Goal: Information Seeking & Learning: Learn about a topic

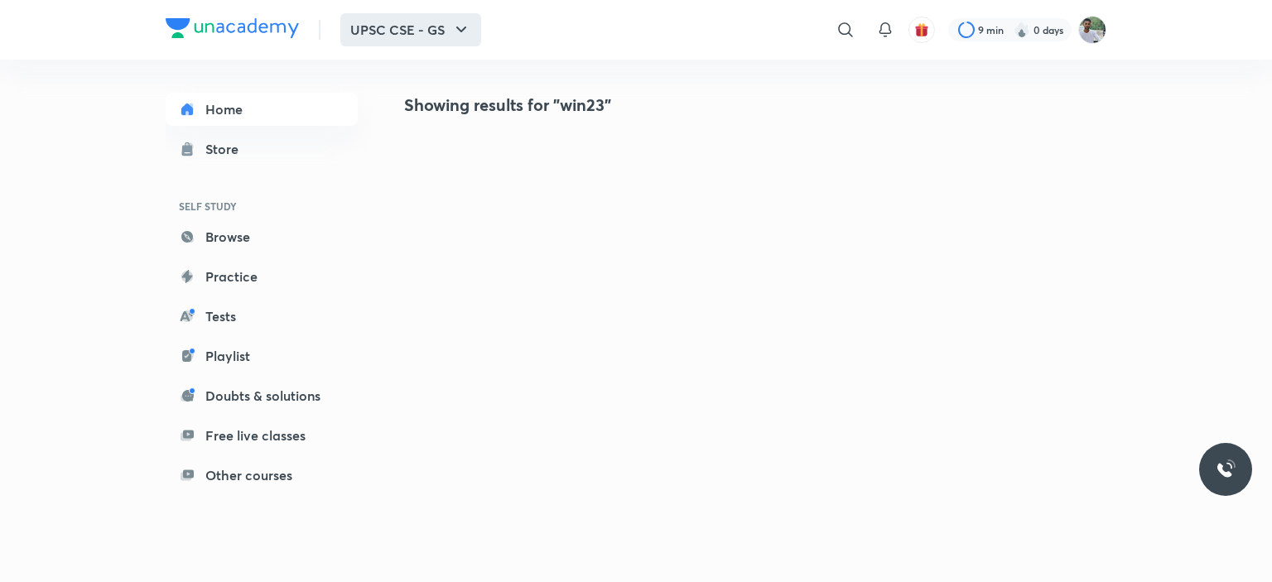
click at [462, 32] on icon "button" at bounding box center [461, 30] width 20 height 20
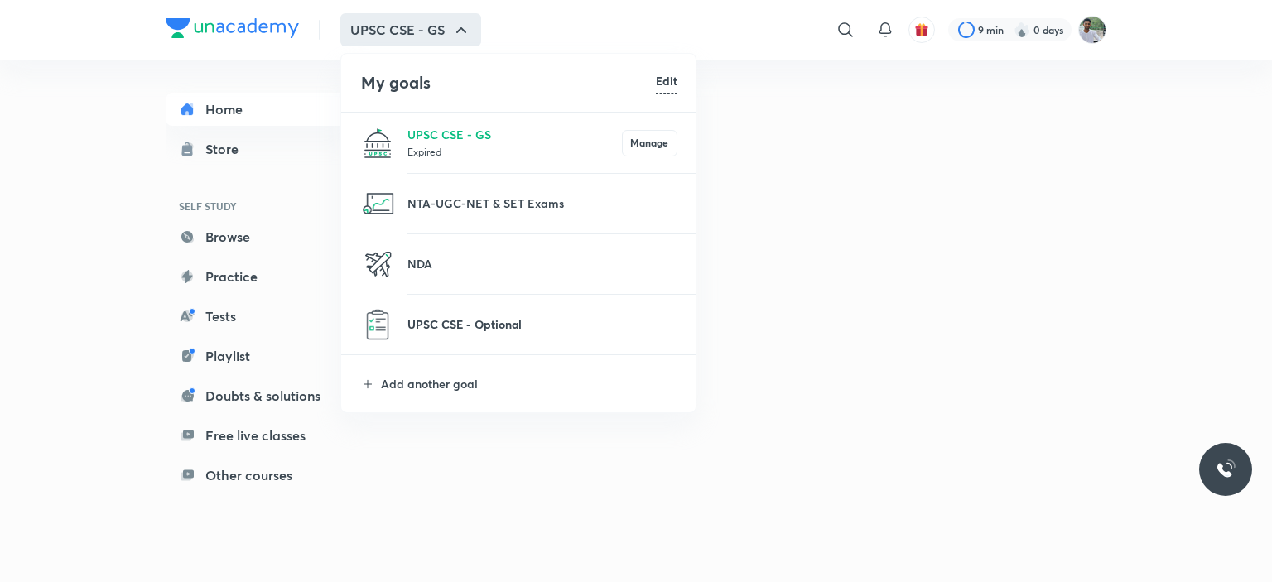
click at [471, 324] on p "UPSC CSE - Optional" at bounding box center [543, 324] width 270 height 17
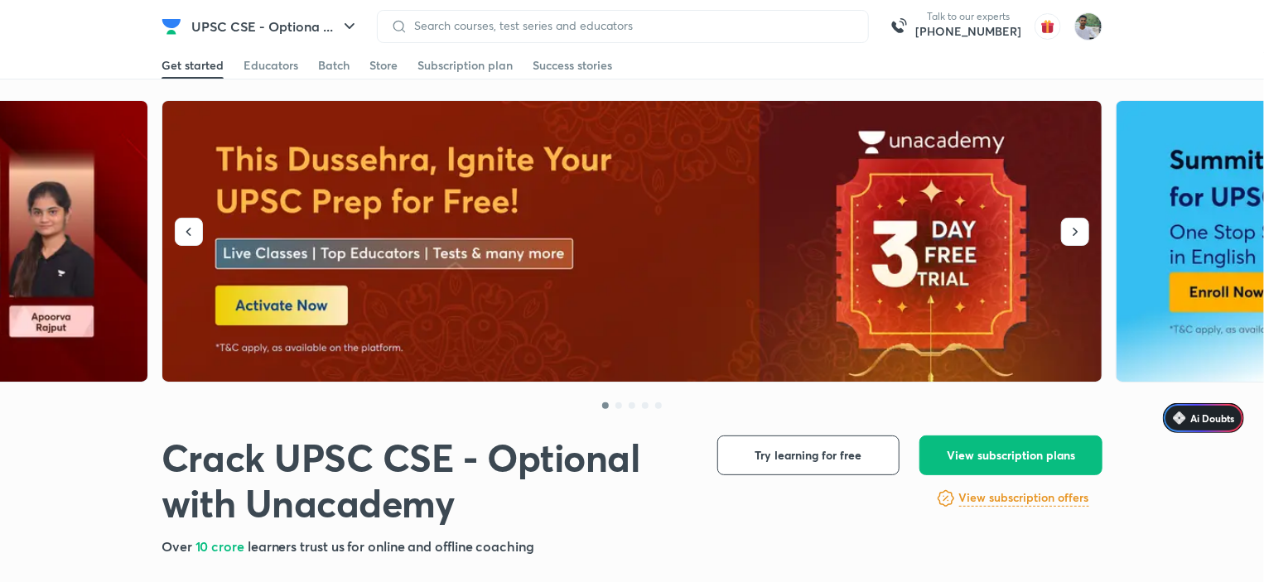
click at [560, 25] on input at bounding box center [631, 25] width 447 height 13
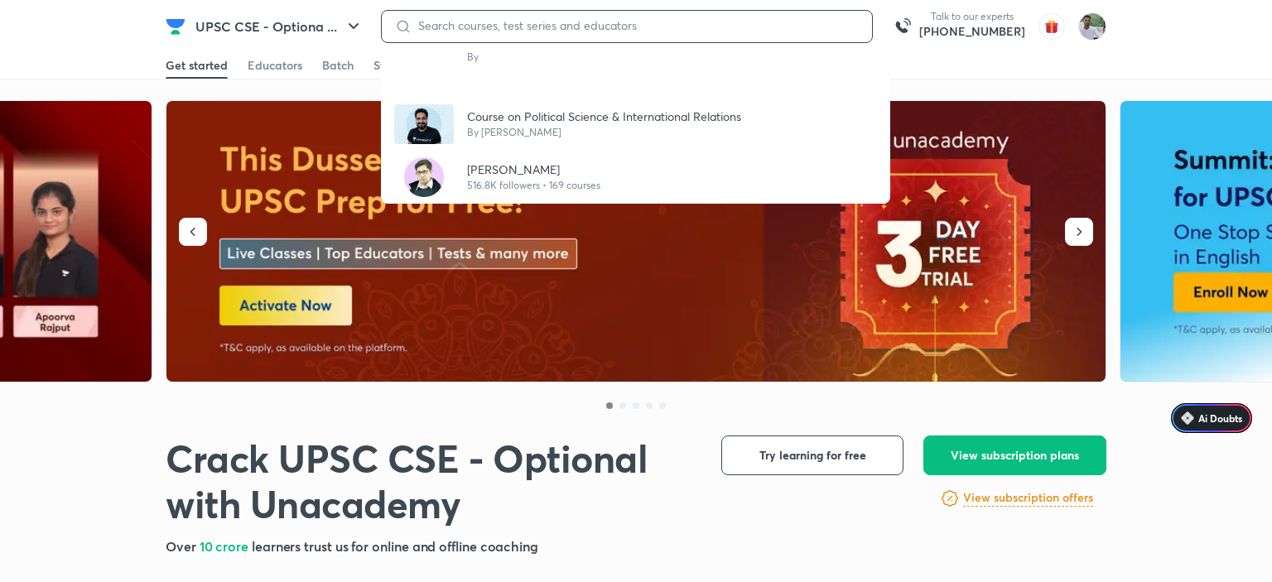
click at [455, 23] on input at bounding box center [635, 25] width 447 height 13
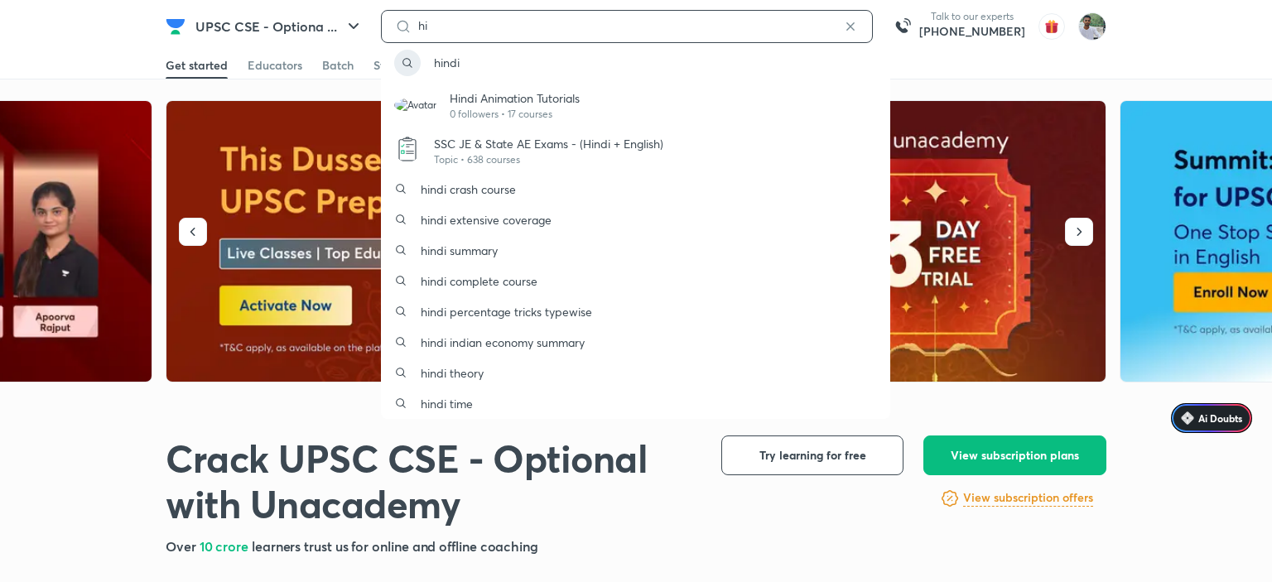
type input "h"
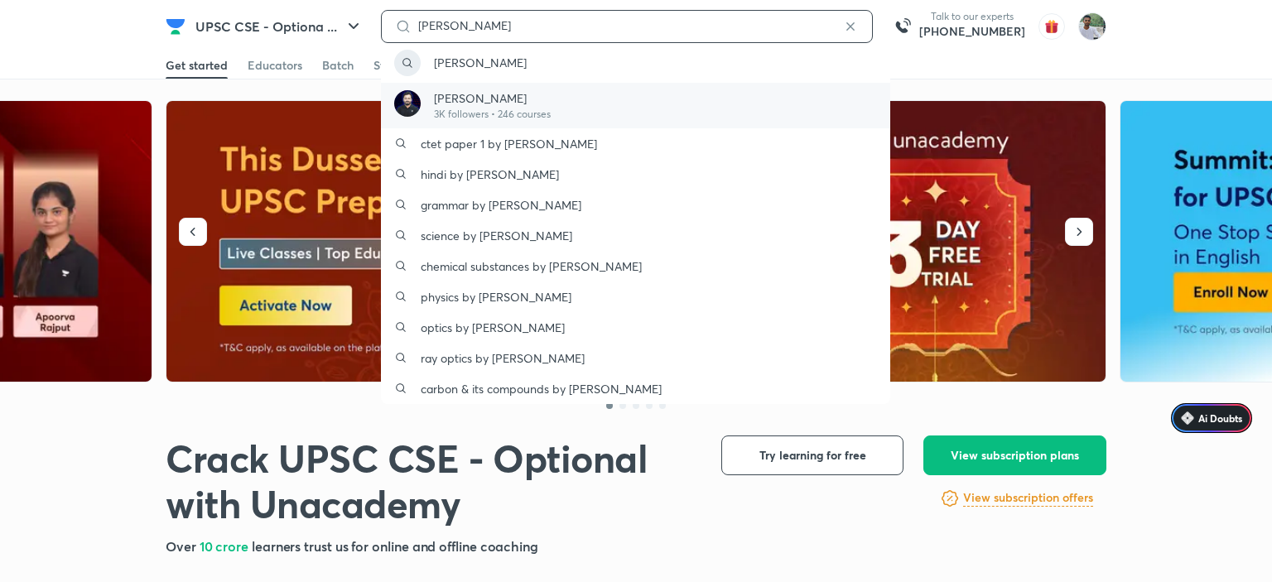
type input "[PERSON_NAME]"
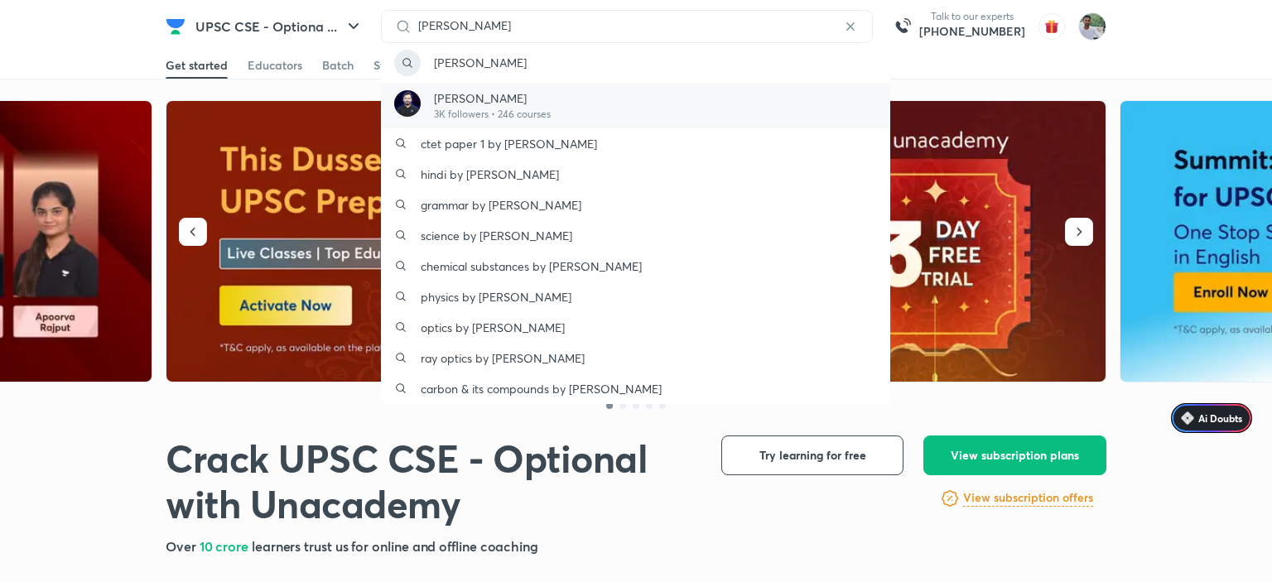
click at [414, 116] on picture at bounding box center [407, 105] width 27 height 31
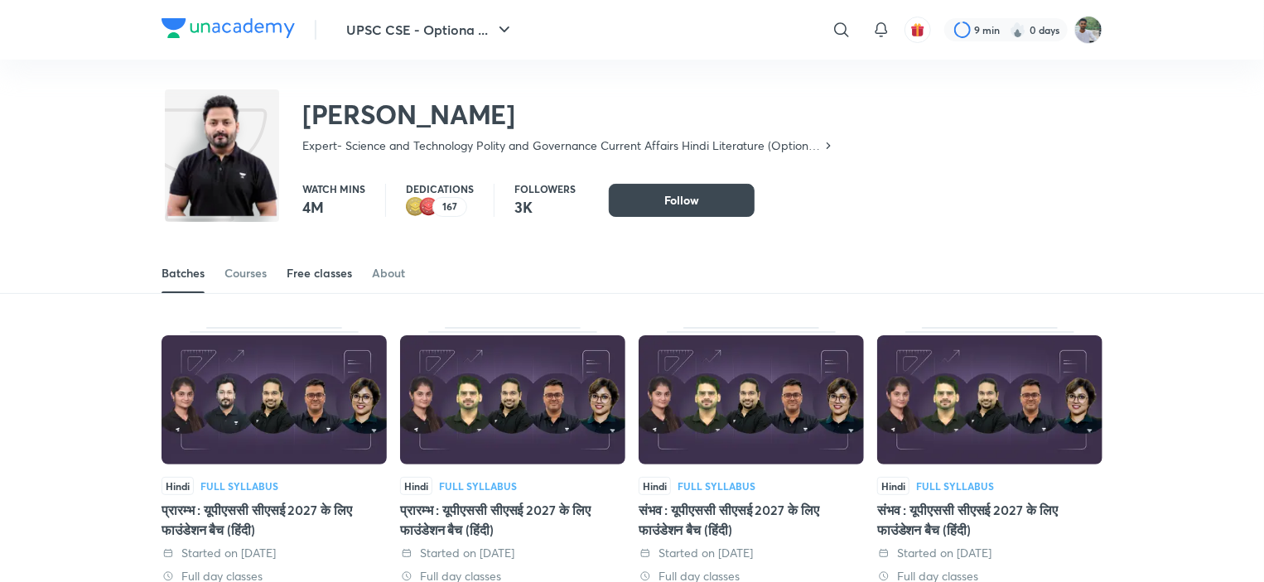
click at [322, 265] on div "Free classes" at bounding box center [319, 273] width 65 height 17
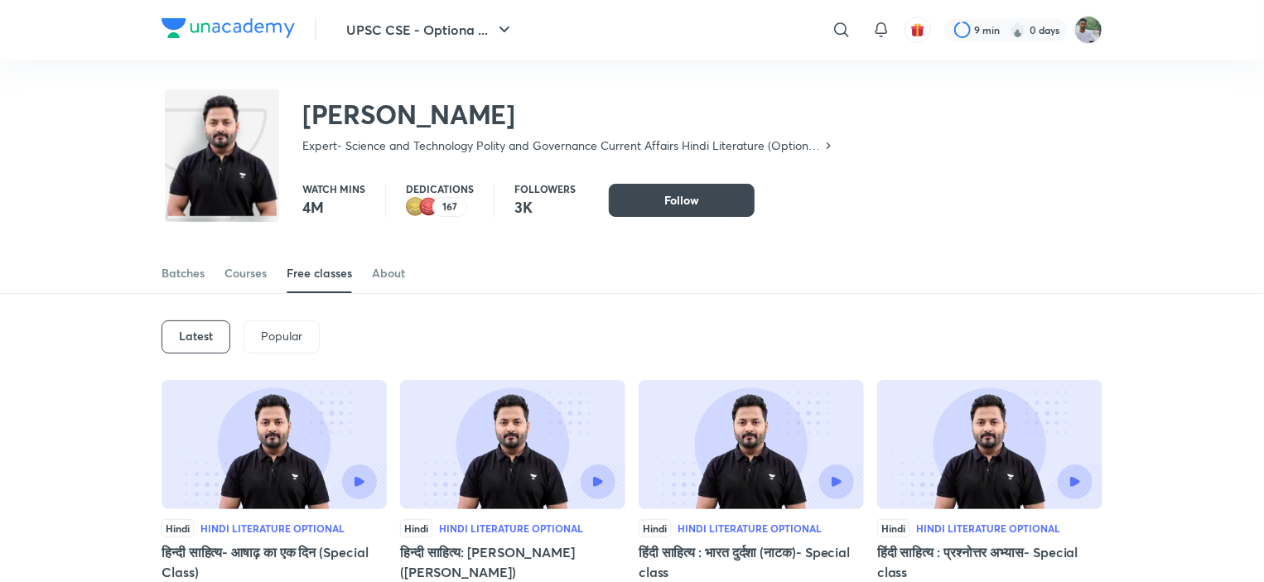
click at [254, 277] on div "Courses" at bounding box center [245, 273] width 42 height 17
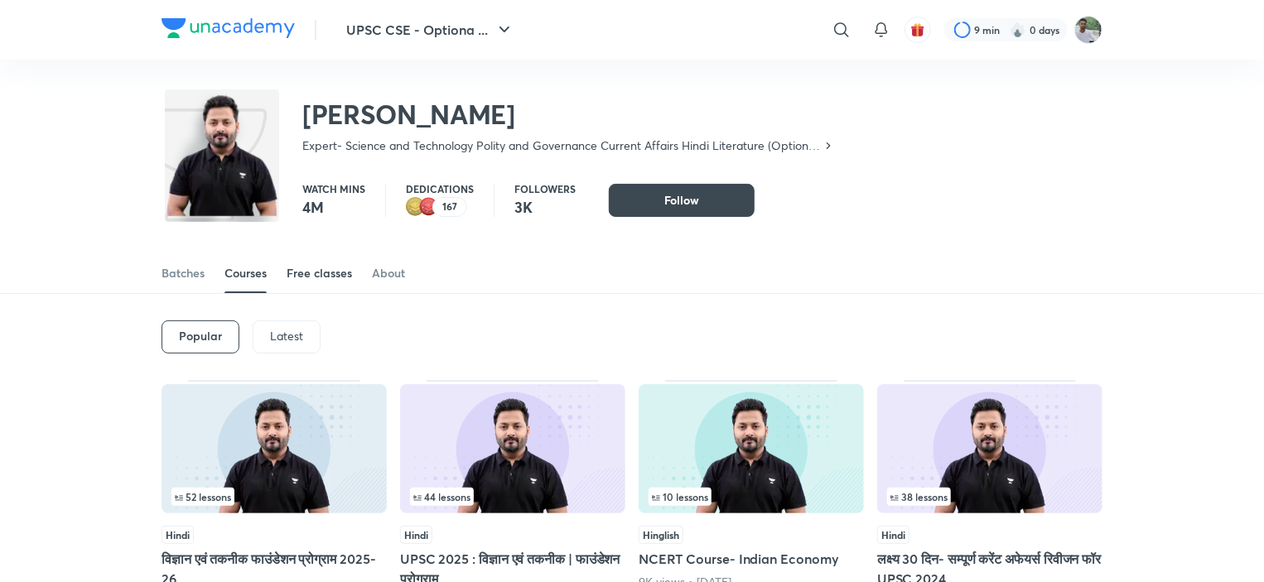
click at [300, 277] on div "Free classes" at bounding box center [319, 273] width 65 height 17
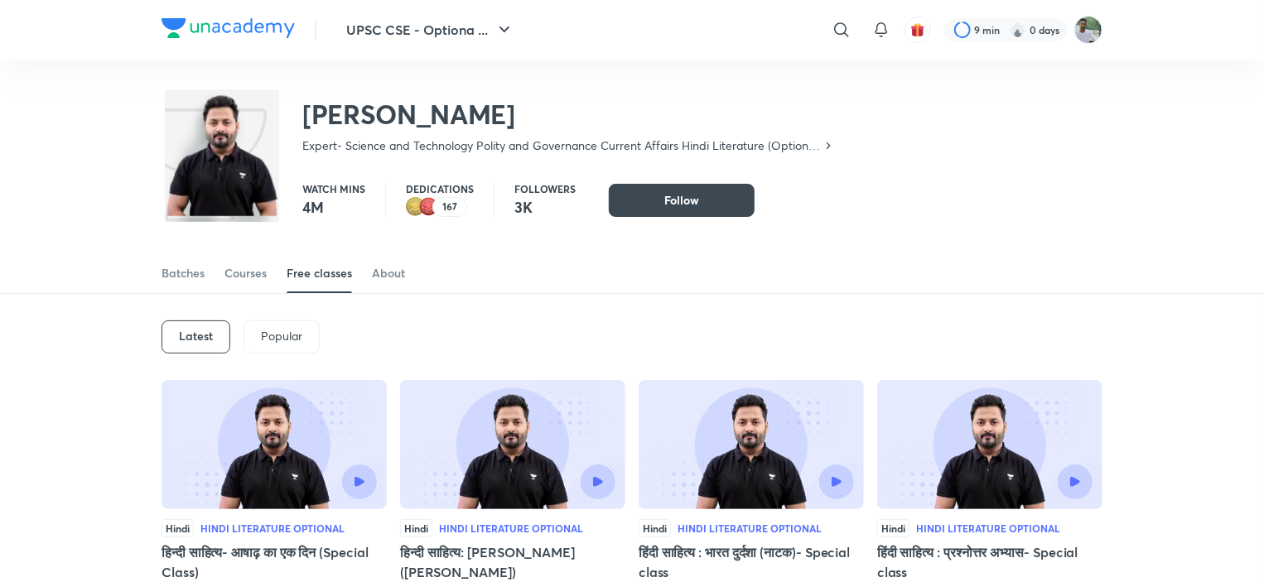
click at [1006, 359] on div "Latest Popular" at bounding box center [632, 337] width 941 height 86
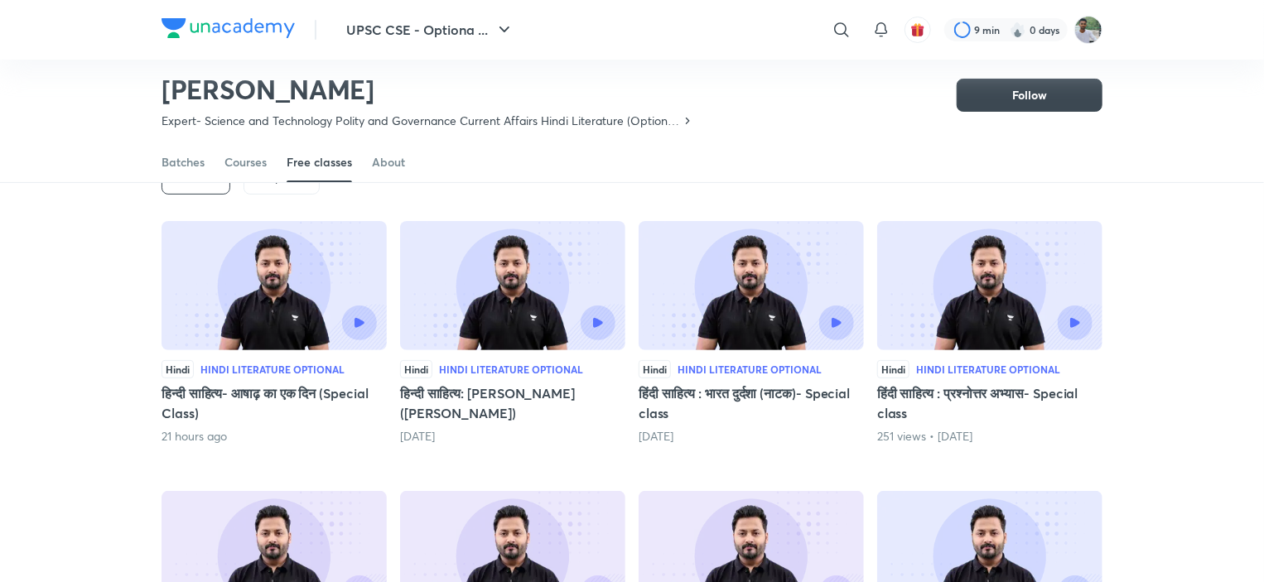
scroll to position [36, 0]
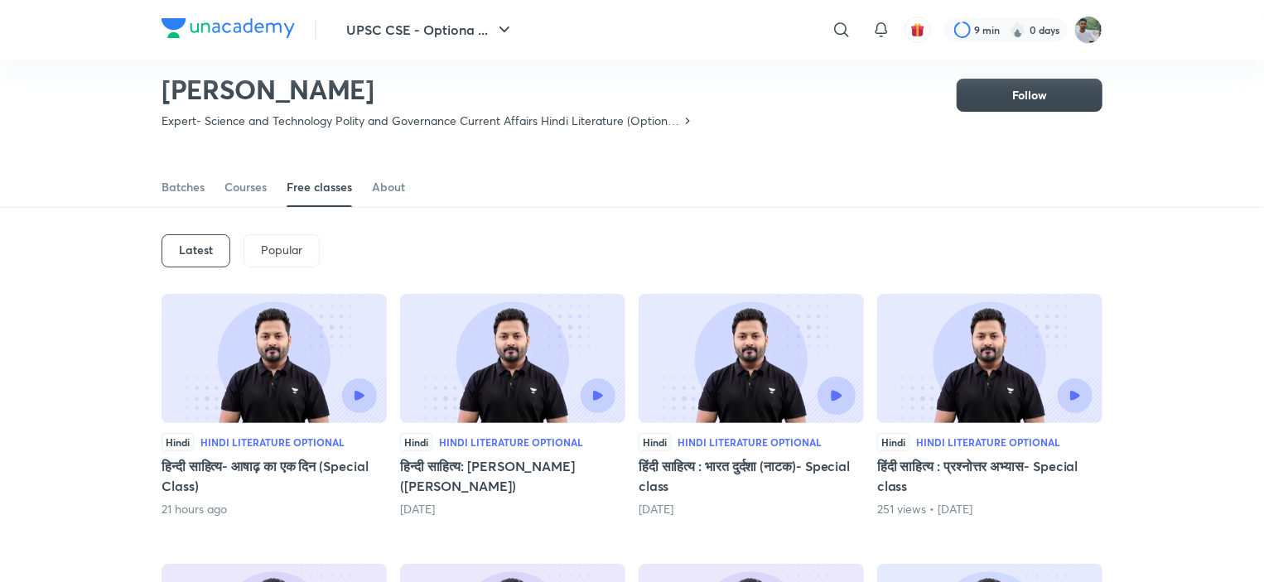
click at [838, 390] on icon "button" at bounding box center [836, 395] width 11 height 11
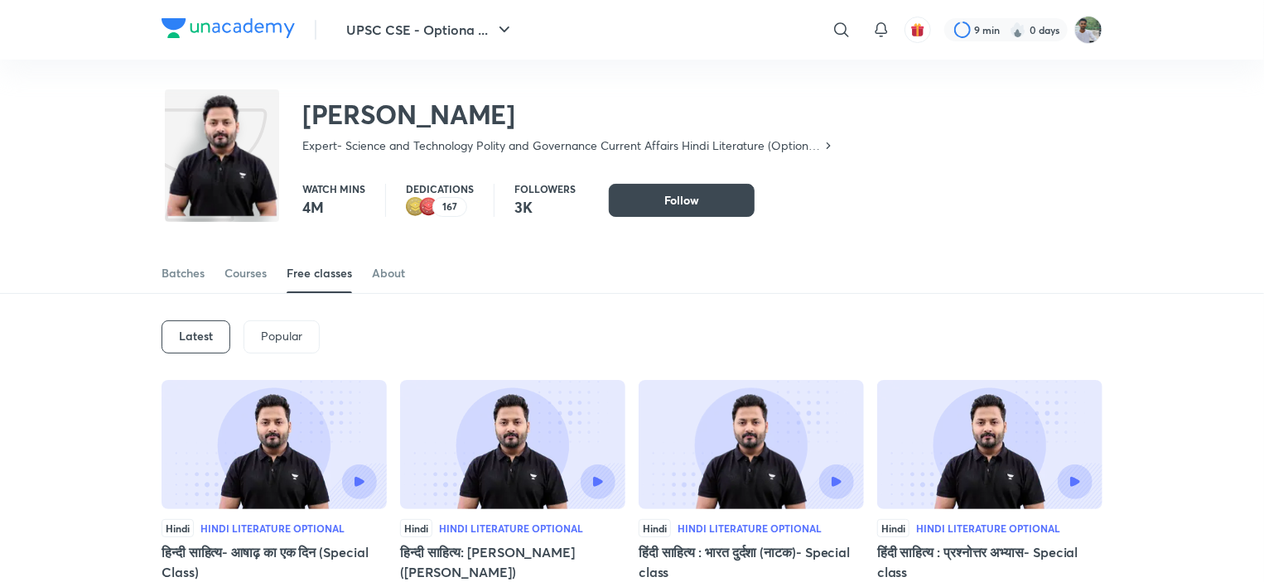
click at [1009, 326] on div "Latest Popular" at bounding box center [632, 337] width 941 height 86
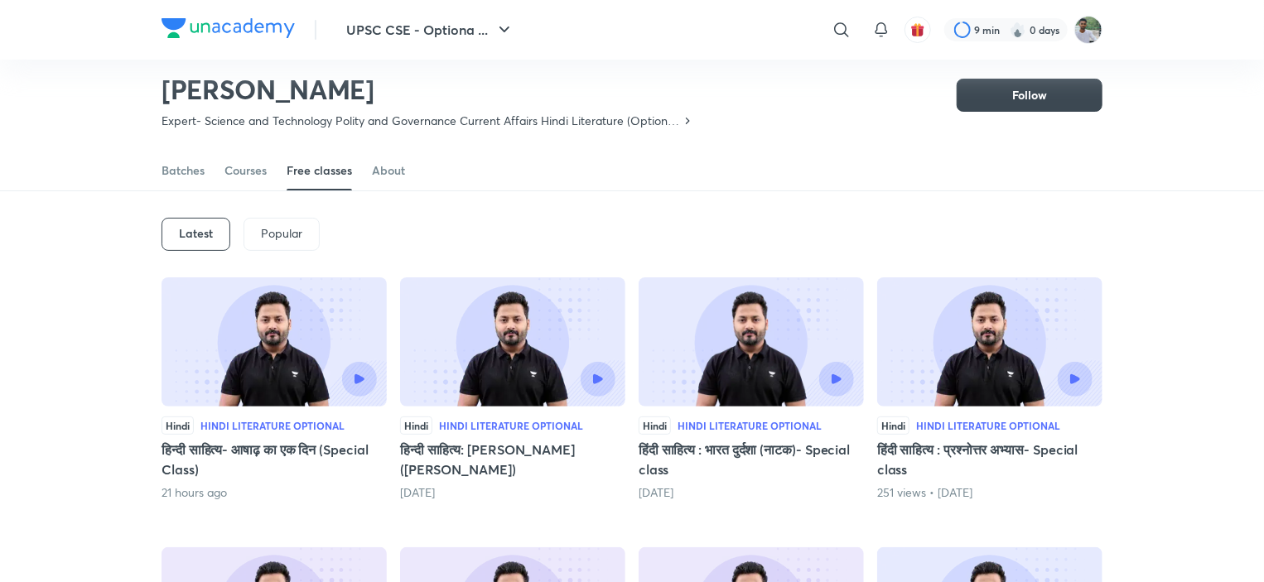
scroll to position [50, 0]
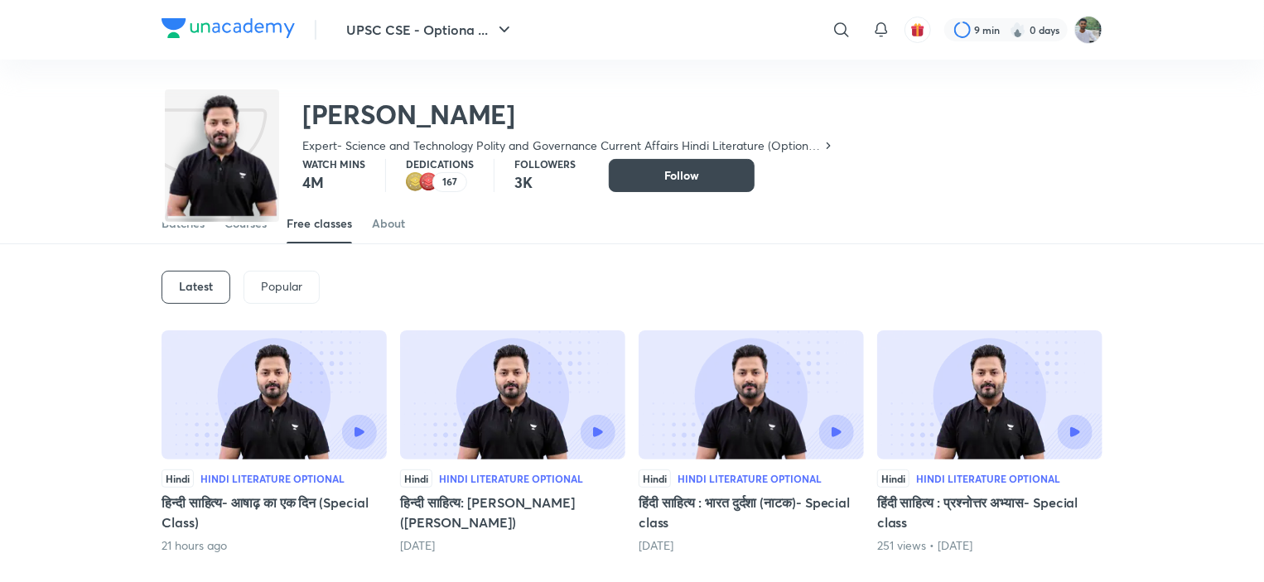
click at [240, 421] on div at bounding box center [273, 432] width 205 height 35
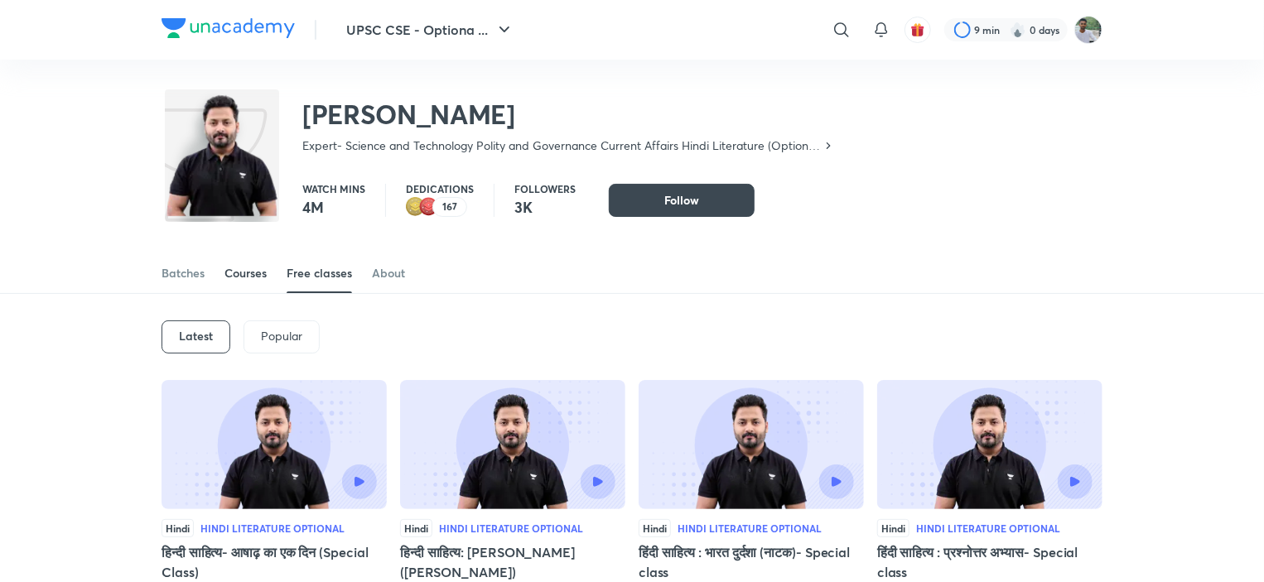
click at [253, 278] on div "Courses" at bounding box center [245, 273] width 42 height 17
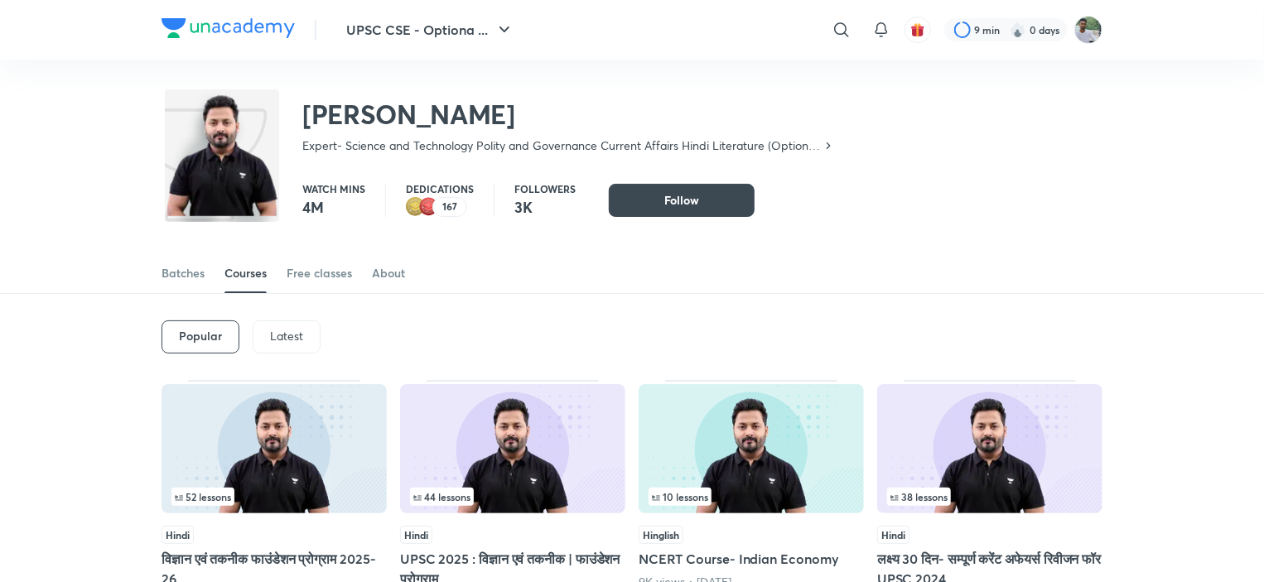
click at [281, 336] on p "Latest" at bounding box center [286, 336] width 33 height 13
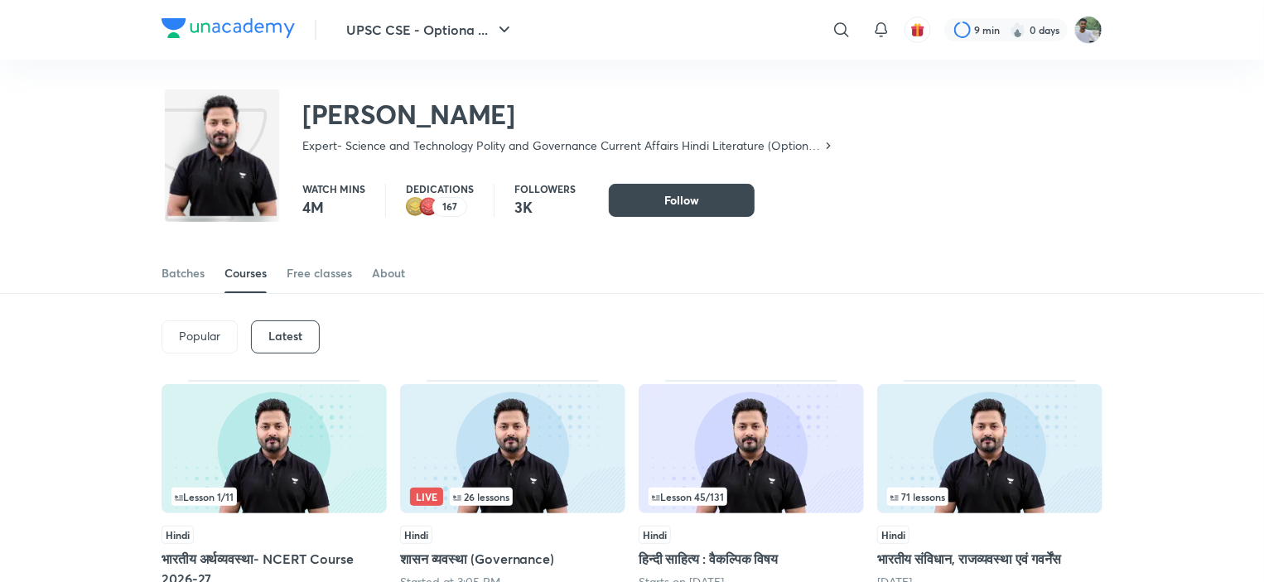
click at [987, 330] on div "Popular Latest" at bounding box center [632, 337] width 941 height 86
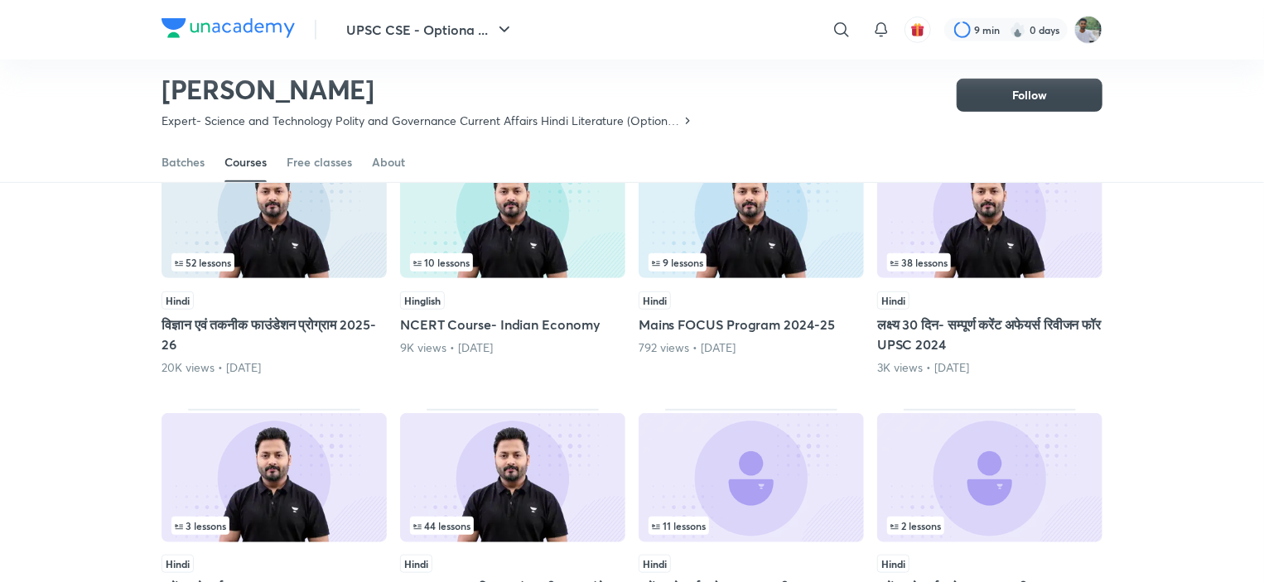
scroll to position [271, 0]
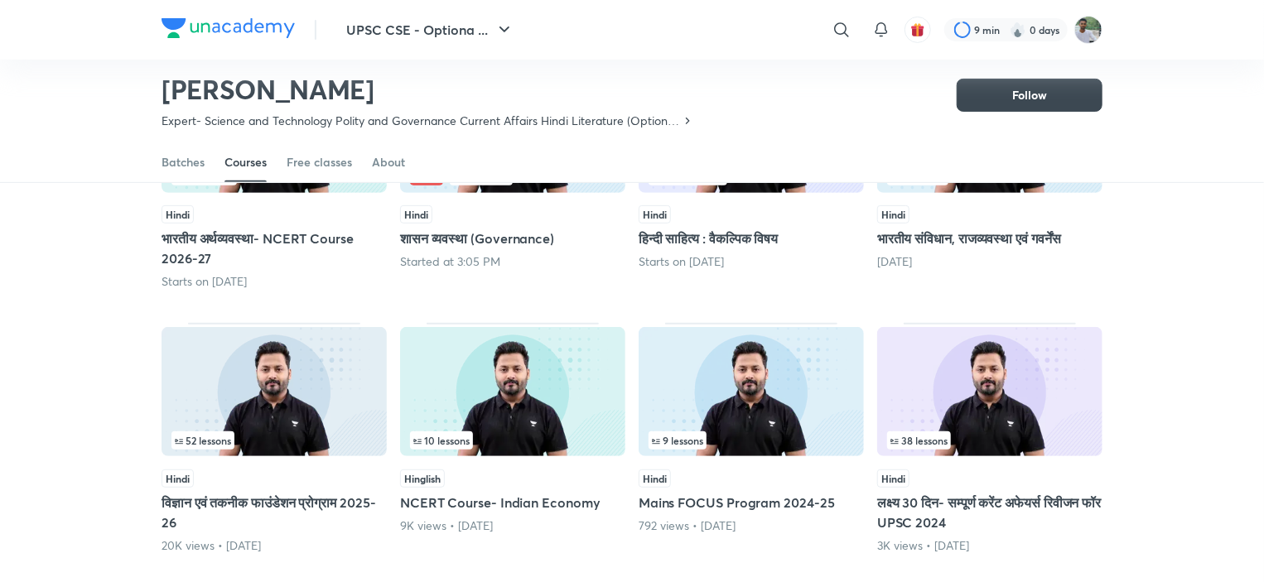
click at [799, 287] on div "Lesson 45 / 131 Hindi हिन्दी साहित्य : वैकल्पिक विषय Starts on [DATE]" at bounding box center [751, 175] width 225 height 230
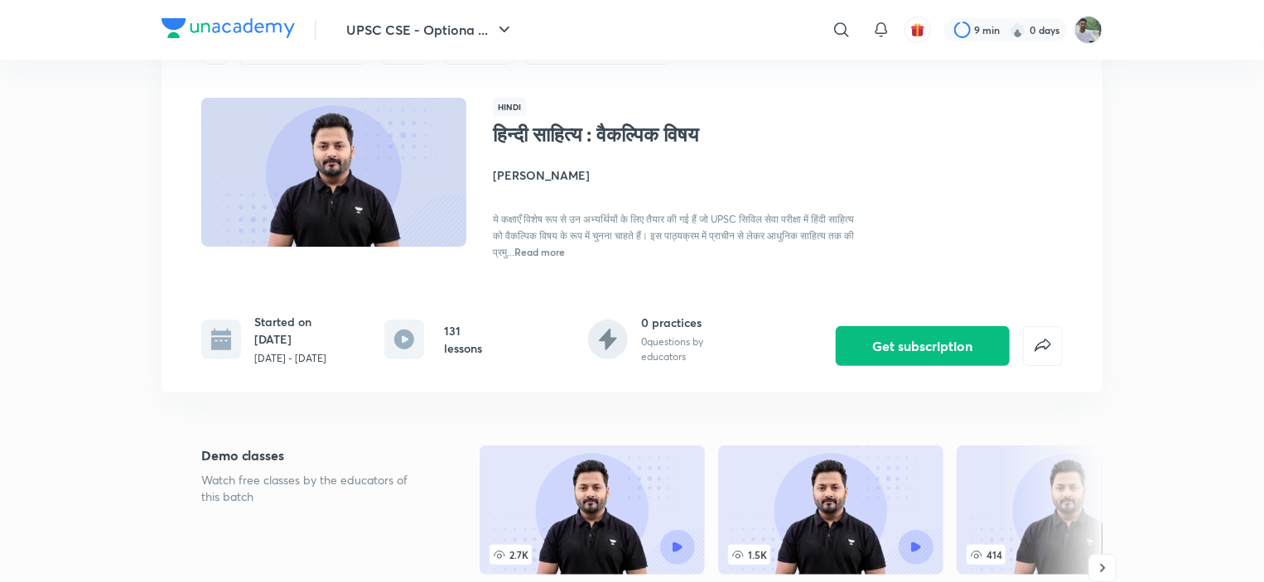
scroll to position [33, 0]
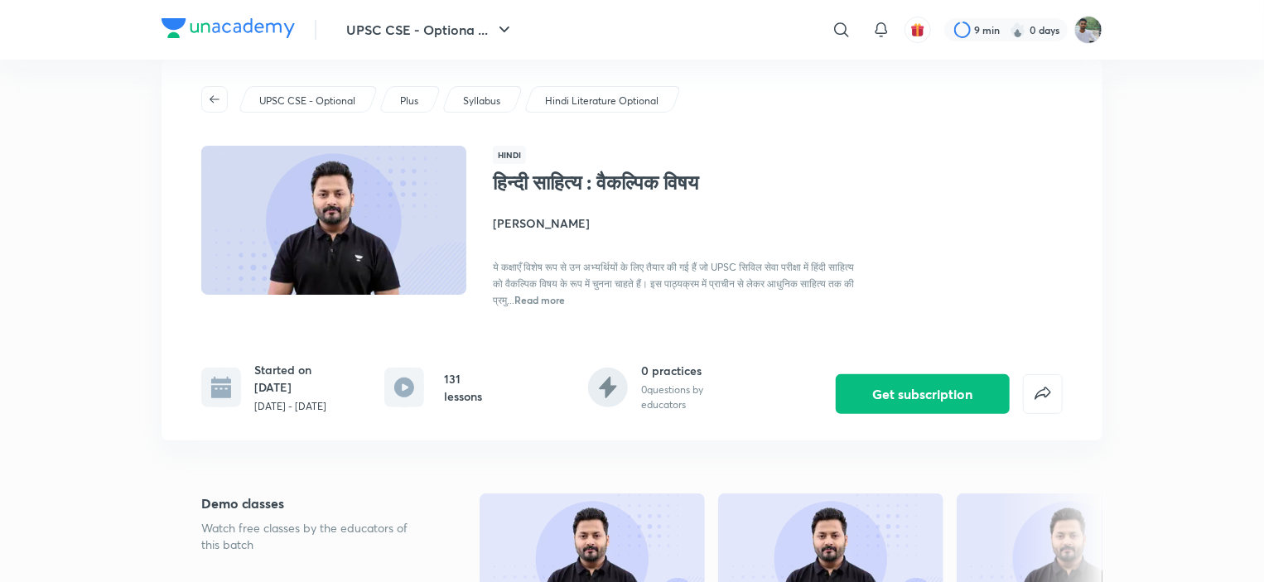
click at [646, 146] on div "Hindi हिन्दी साहित्य : वैकल्पिक विषय [PERSON_NAME] ये कक्षाएँ विशेष रूप से उन अ…" at bounding box center [778, 227] width 570 height 162
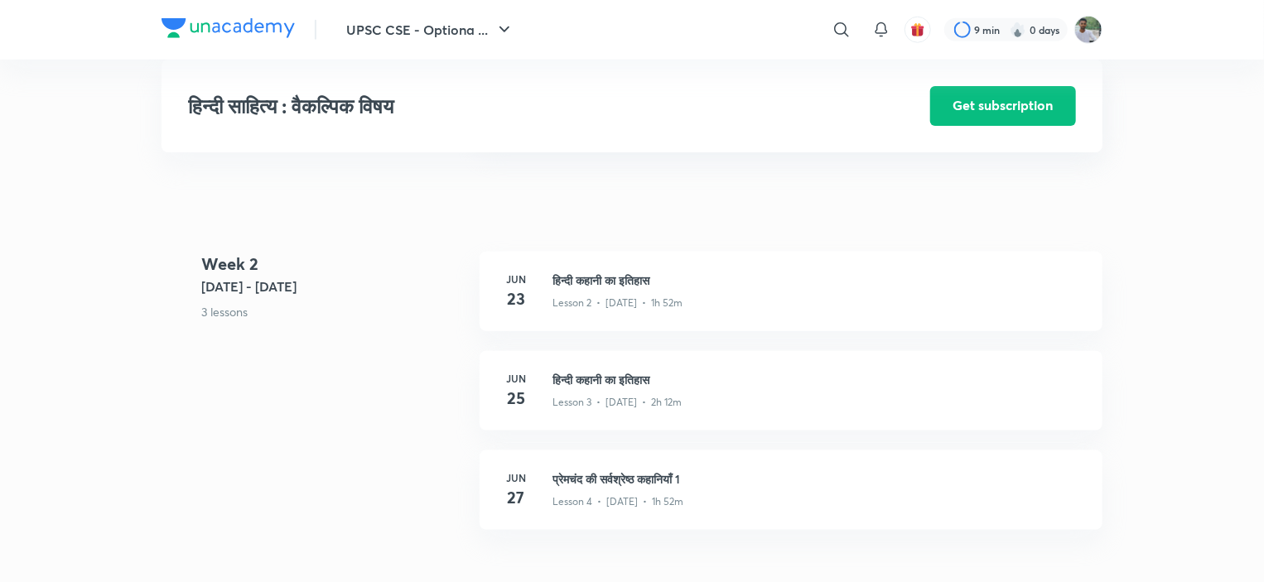
scroll to position [895, 0]
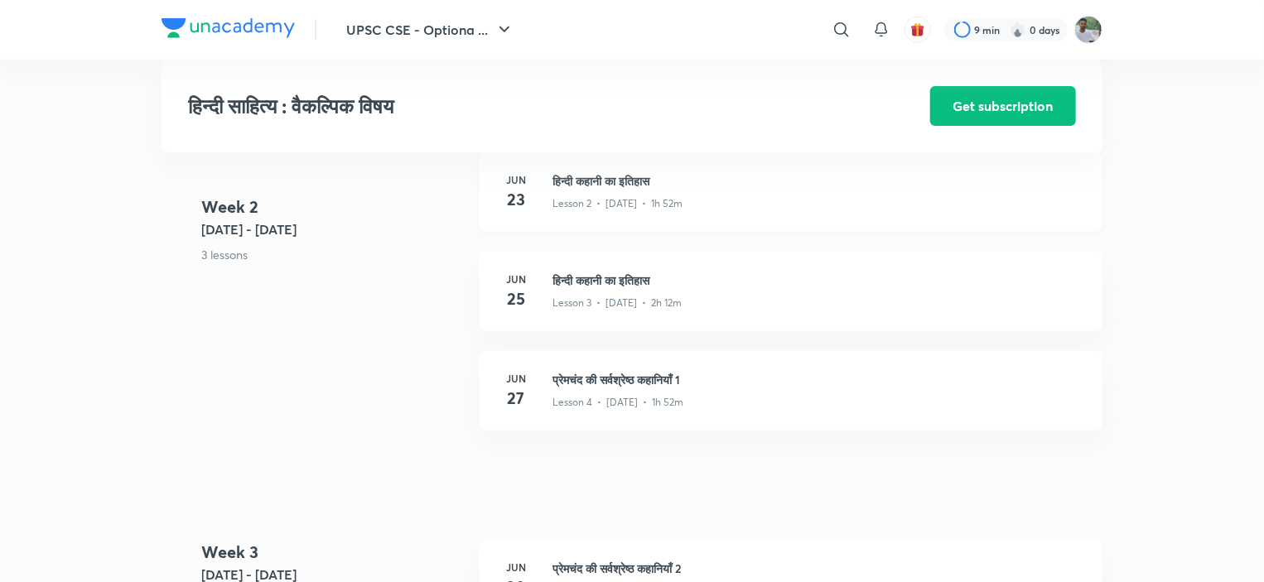
click at [631, 180] on h3 "हिन्दी कहानी का इतिहास" at bounding box center [817, 180] width 530 height 17
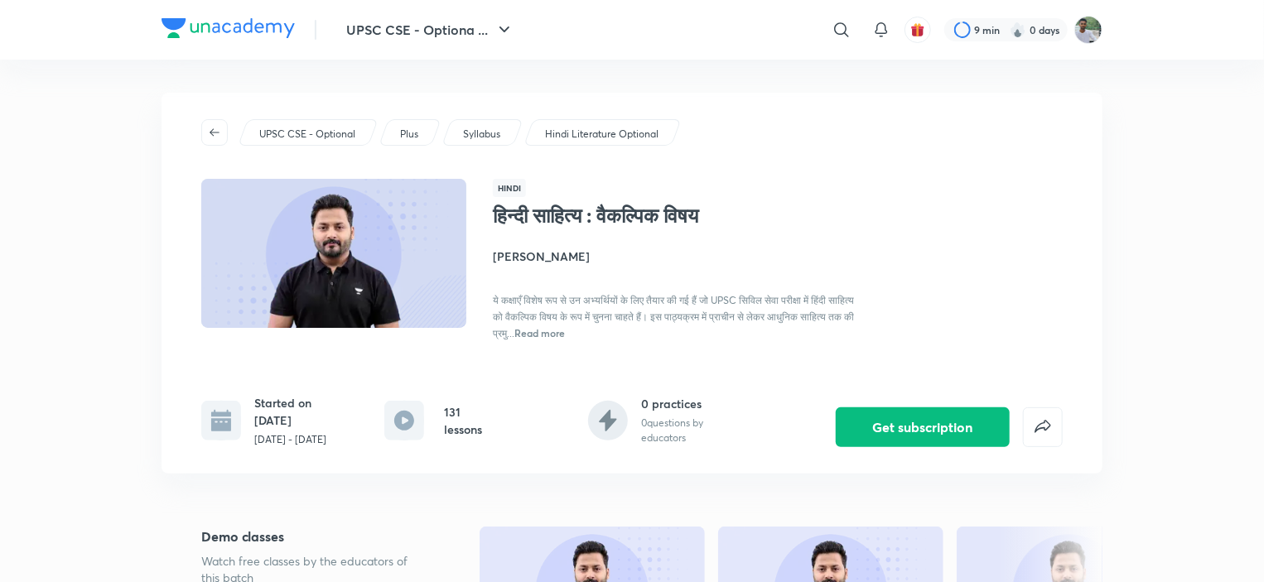
scroll to position [75, 0]
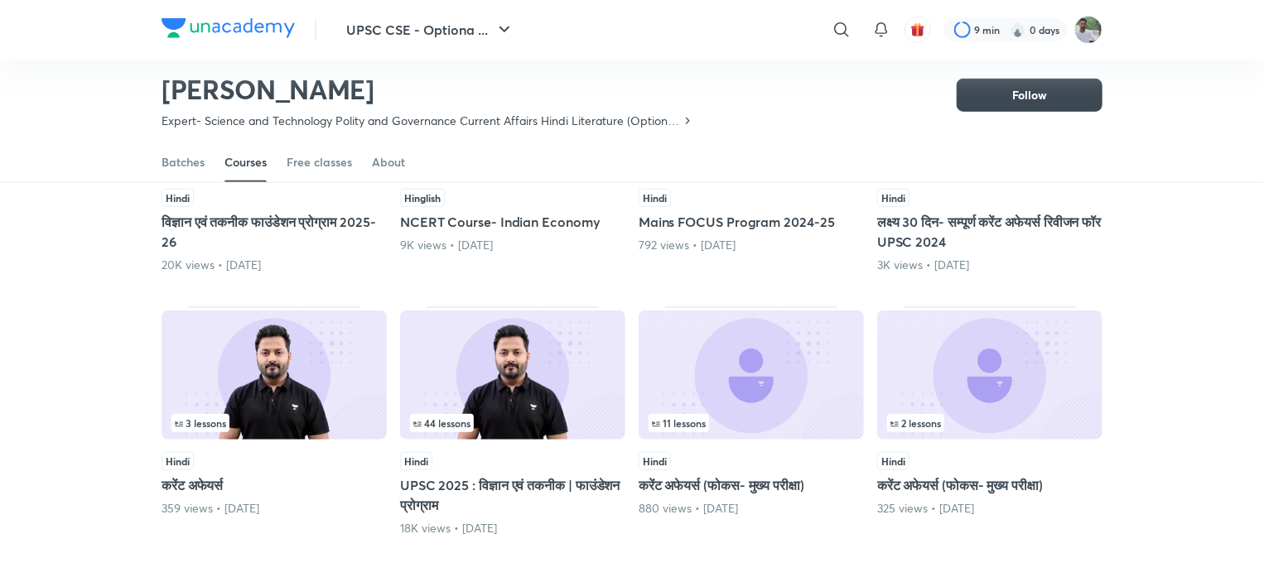
scroll to position [1061, 0]
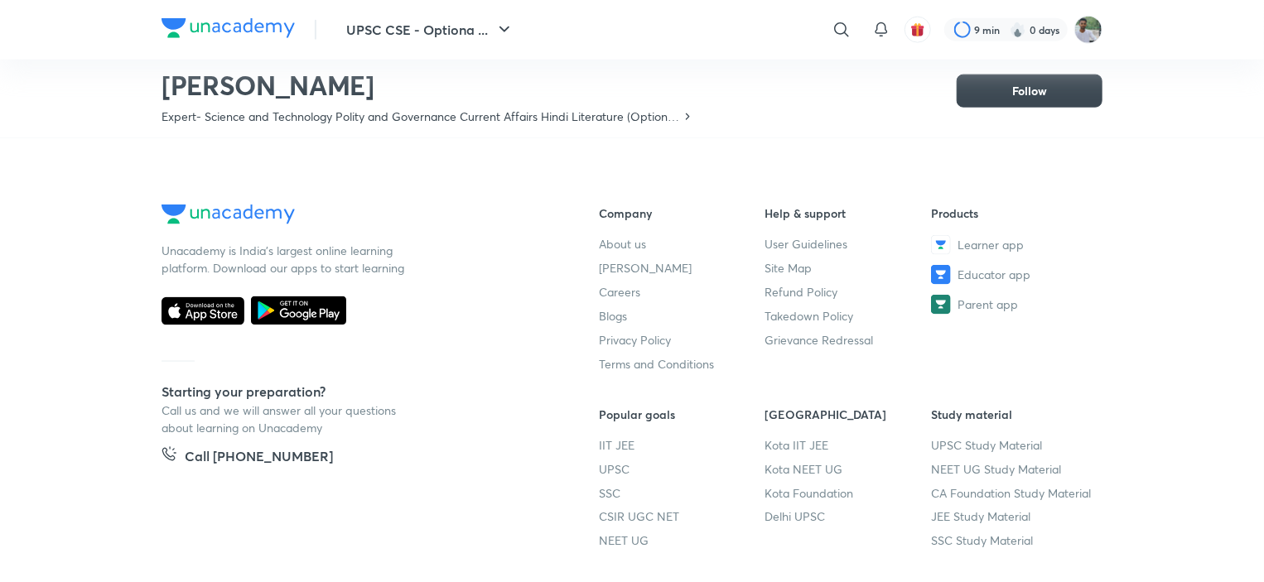
click at [1203, 106] on div "[PERSON_NAME] Expert- Science and Technology Polity and Governance Current Affa…" at bounding box center [632, 85] width 1264 height 108
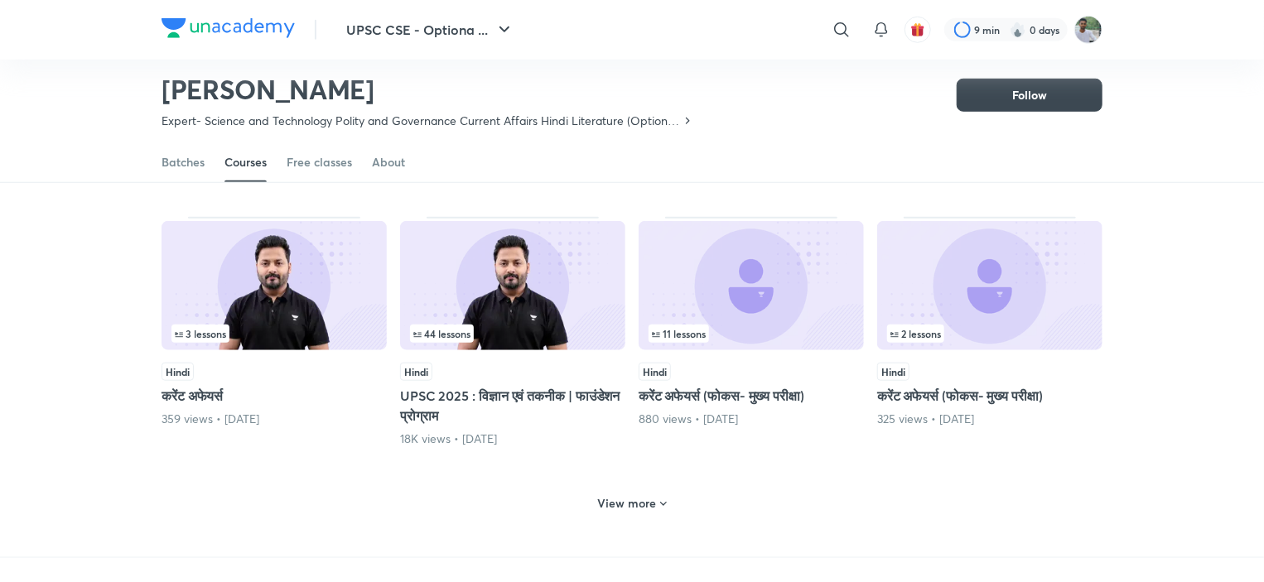
scroll to position [703, 0]
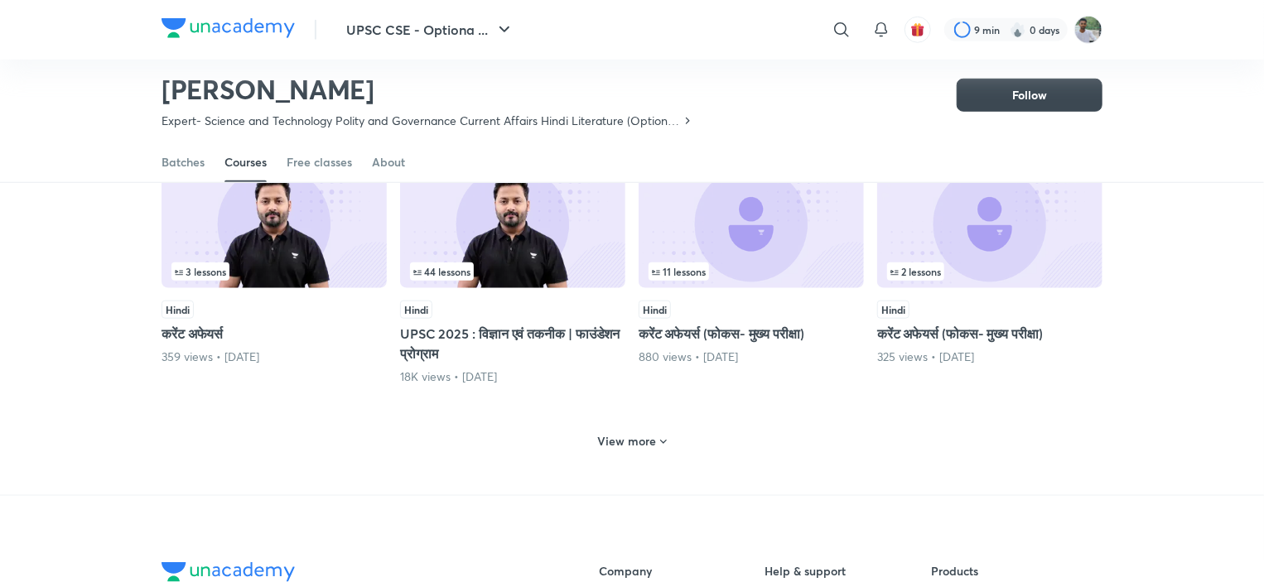
click at [660, 436] on icon at bounding box center [663, 442] width 13 height 13
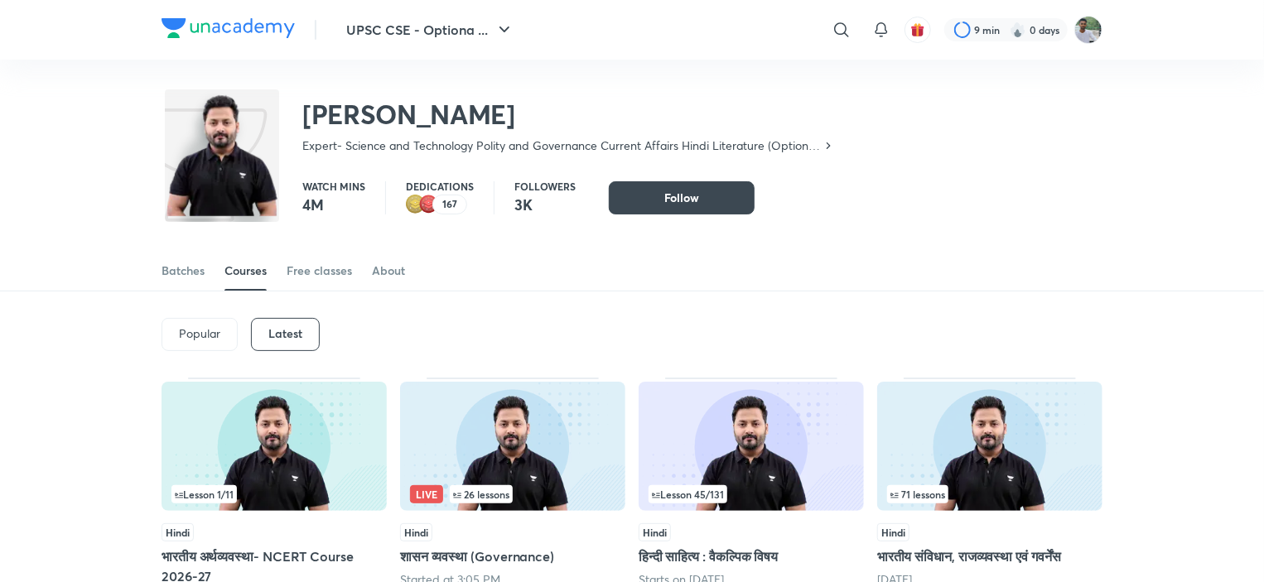
scroll to position [0, 0]
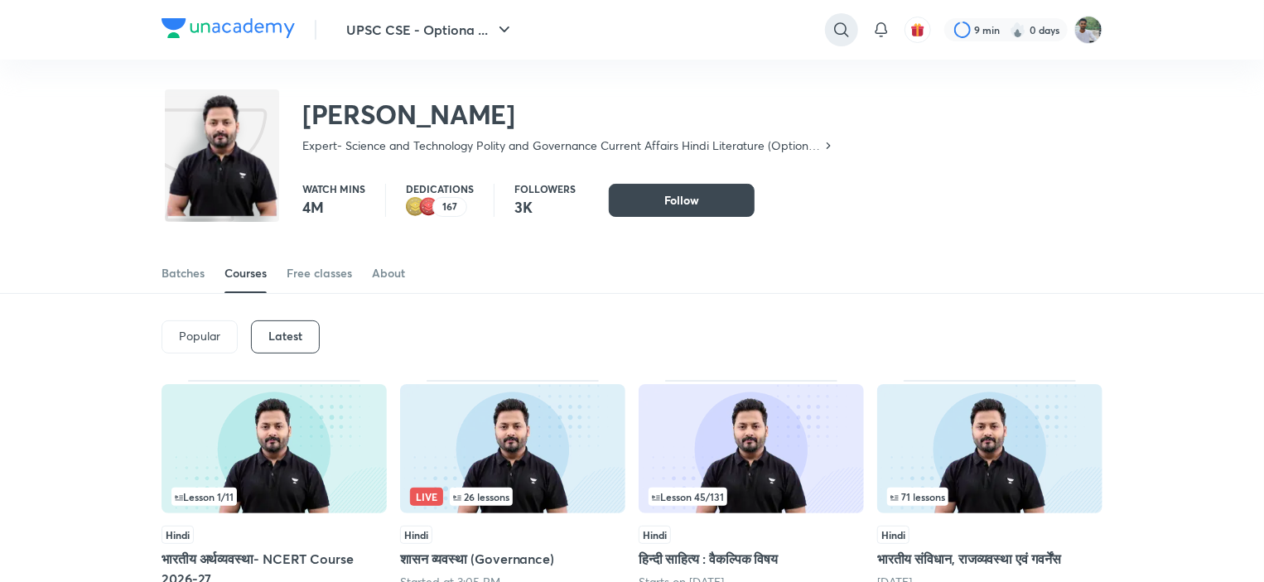
click at [842, 30] on icon at bounding box center [842, 30] width 20 height 20
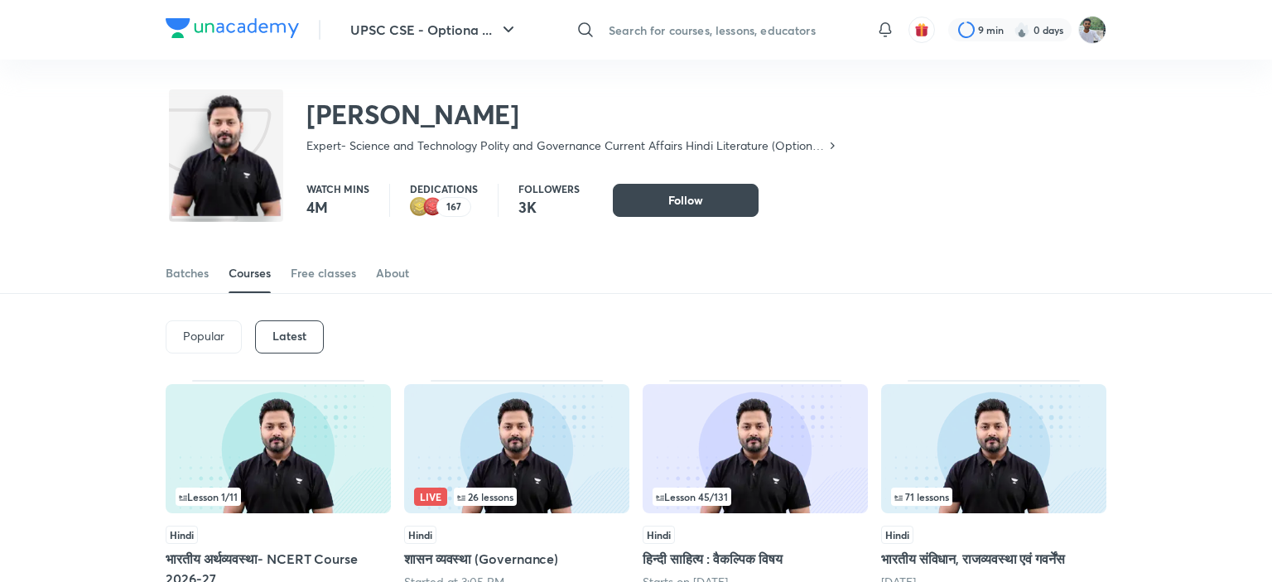
click at [698, 33] on input "text" at bounding box center [732, 29] width 260 height 45
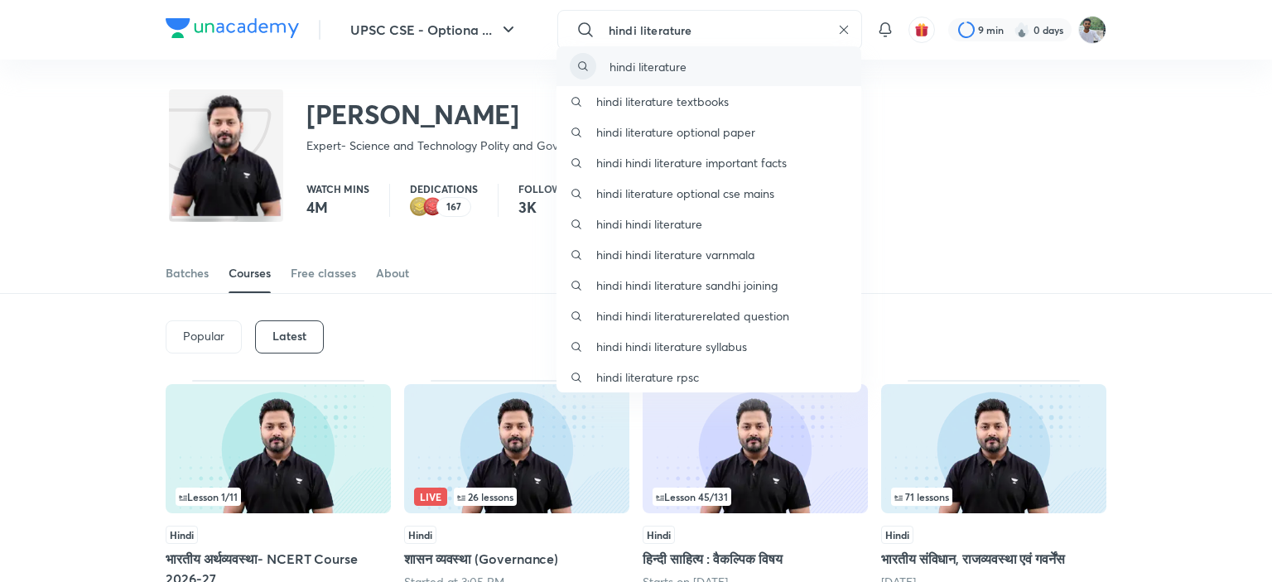
type input "hindi literature"
click at [697, 72] on div "hindi literature" at bounding box center [709, 66] width 305 height 40
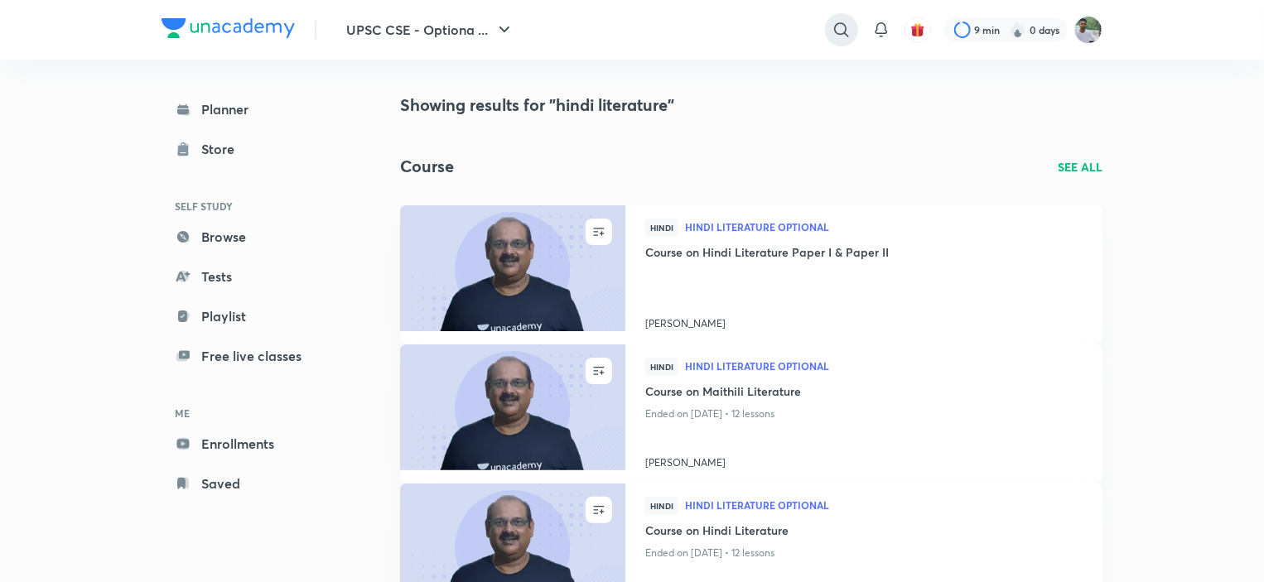
click at [835, 26] on icon at bounding box center [841, 29] width 14 height 14
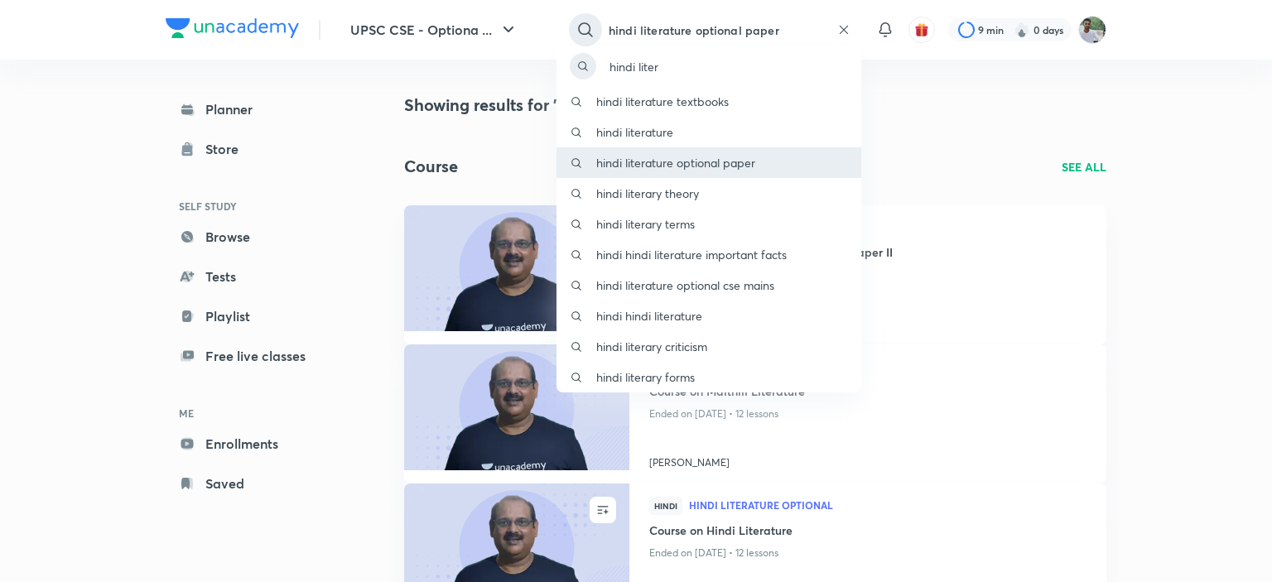
type input "hindi literature optional paper"
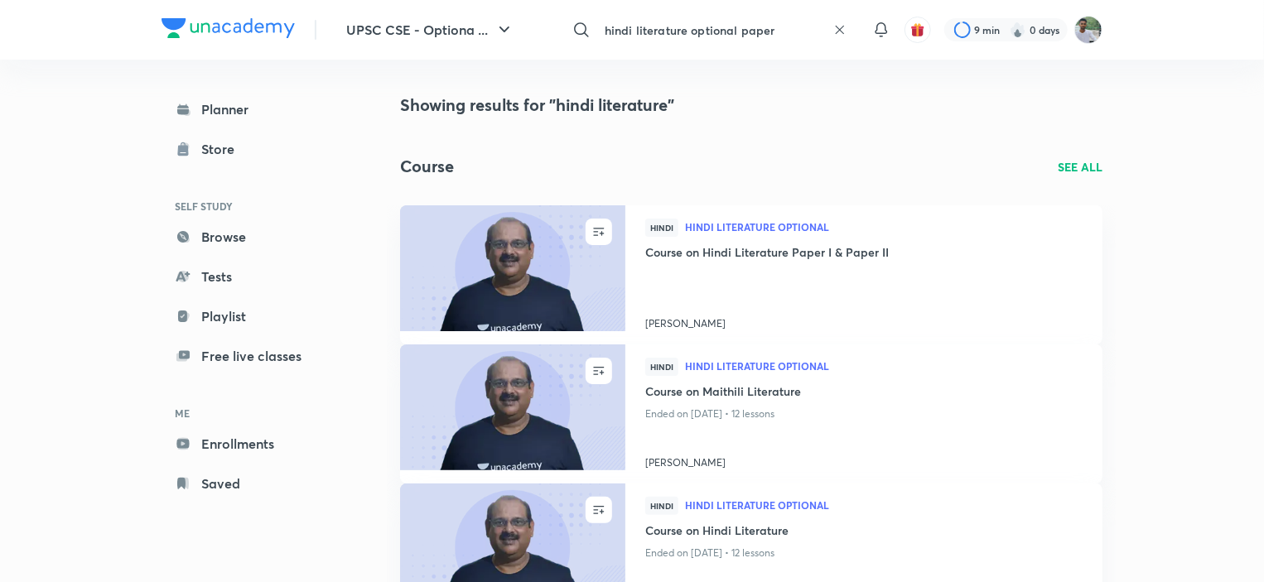
click at [794, 31] on input "hindi literature optional paper" at bounding box center [712, 29] width 229 height 45
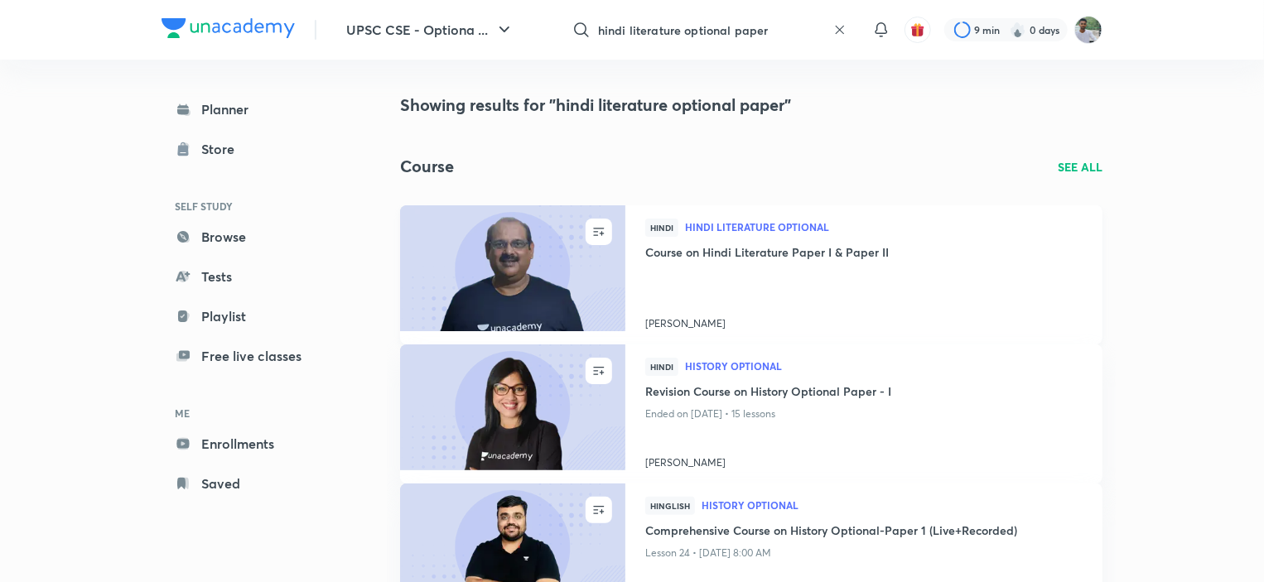
click at [840, 250] on h4 "Course on Hindi Literature Paper I & Paper II" at bounding box center [863, 254] width 437 height 21
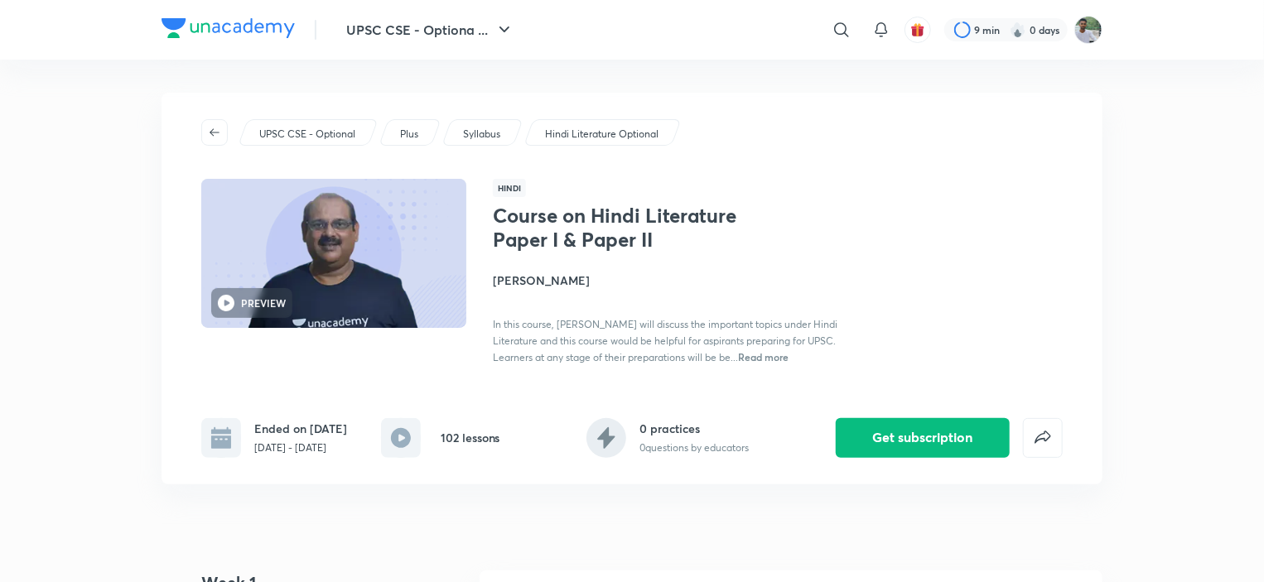
click at [1011, 311] on div "Course on Hindi Literature Paper I & Paper II [PERSON_NAME] In this course, [PE…" at bounding box center [778, 285] width 570 height 162
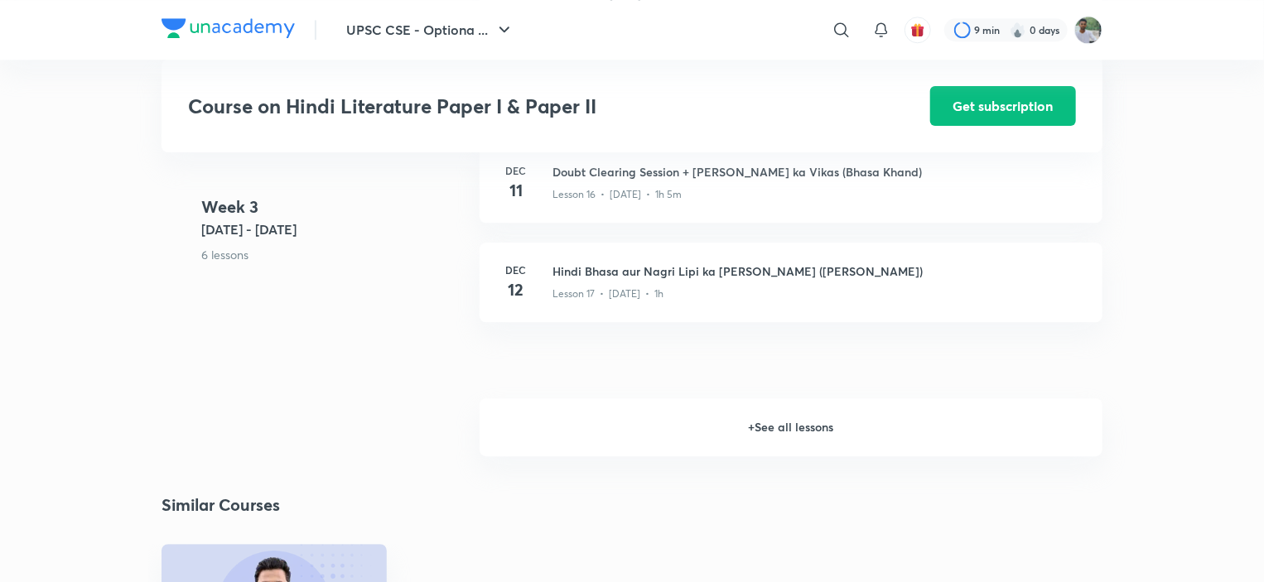
scroll to position [2121, 0]
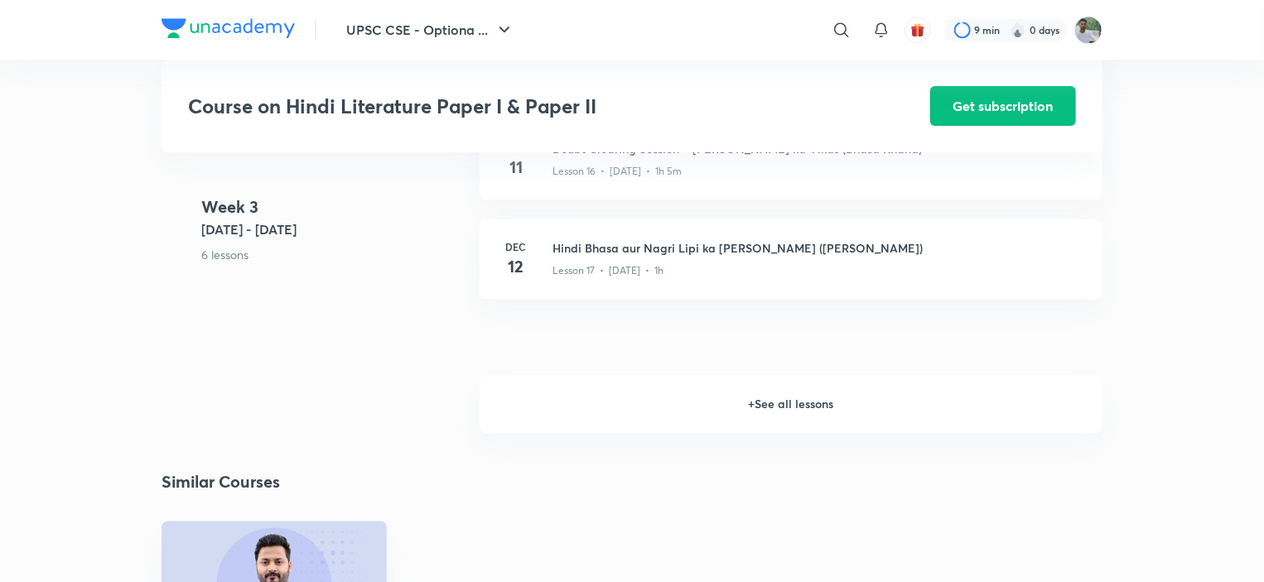
click at [809, 417] on h6 "+ See all lessons" at bounding box center [791, 404] width 623 height 58
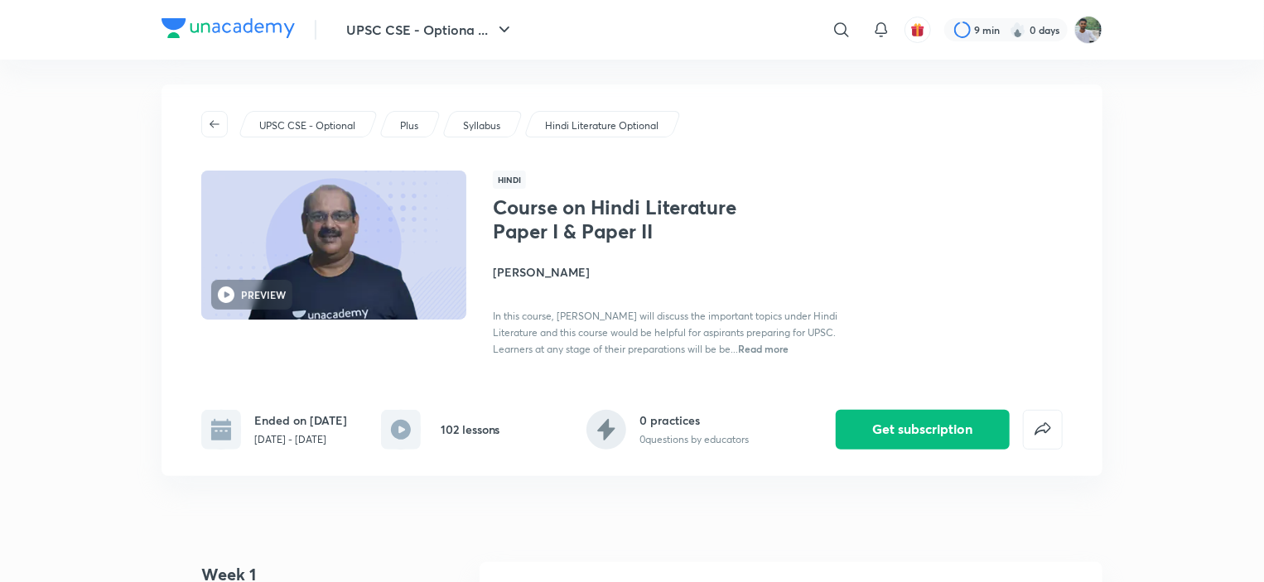
scroll to position [0, 0]
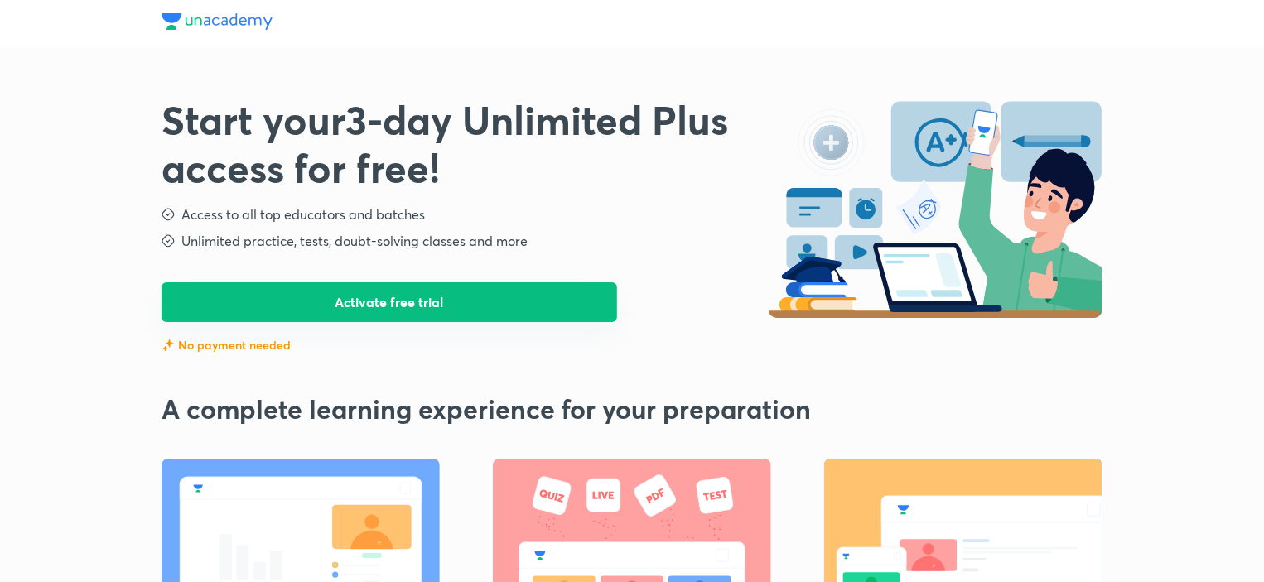
click at [461, 306] on button "Activate free trial" at bounding box center [390, 302] width 456 height 40
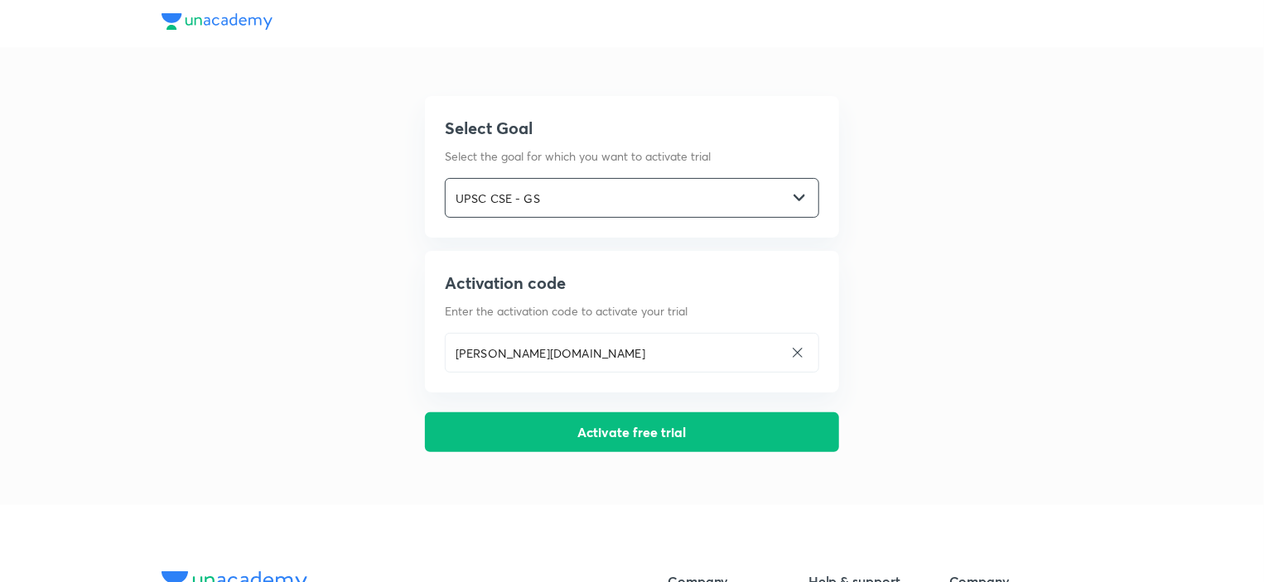
click at [767, 197] on input "UPSC CSE - GS" at bounding box center [616, 198] width 341 height 34
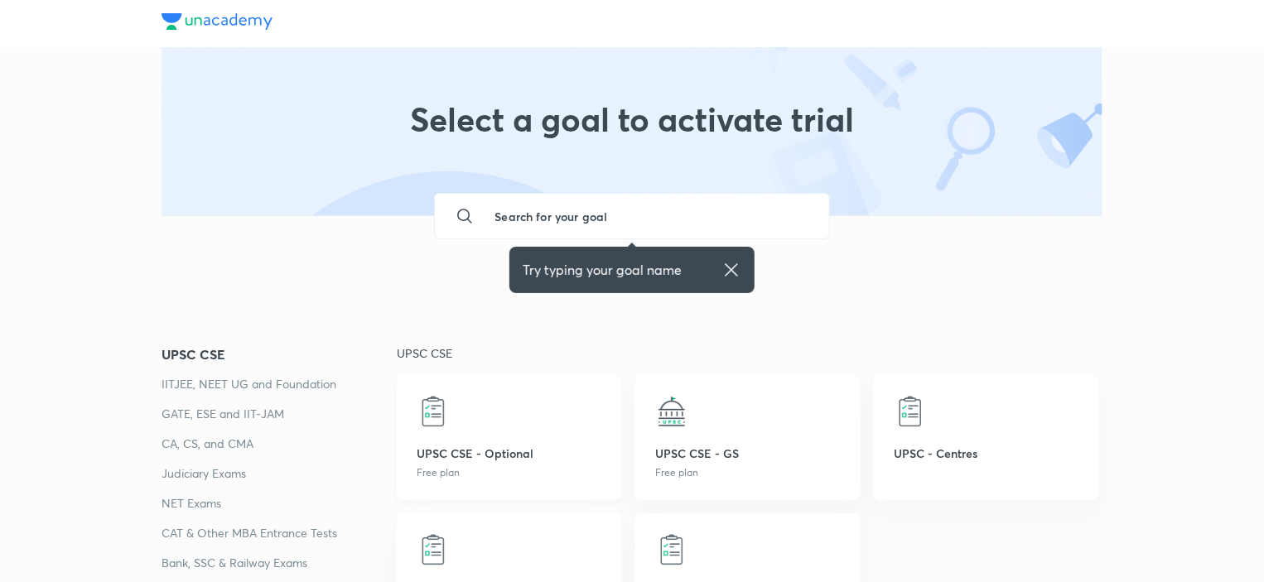
click at [507, 417] on div at bounding box center [510, 411] width 186 height 33
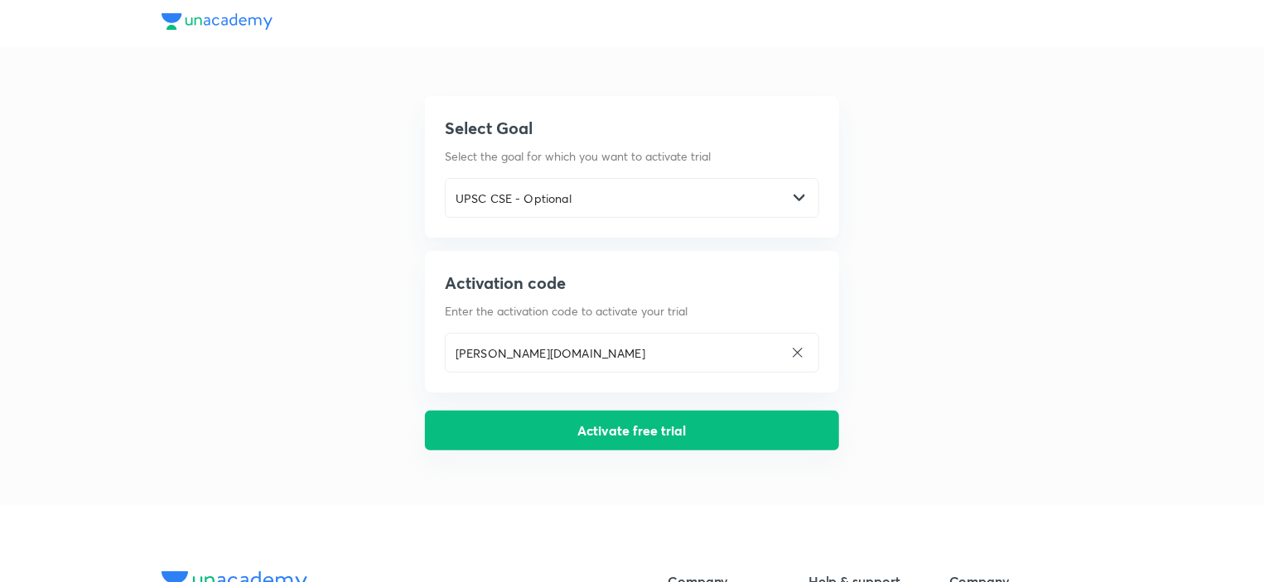
click at [577, 437] on button "Activate free trial" at bounding box center [632, 431] width 414 height 40
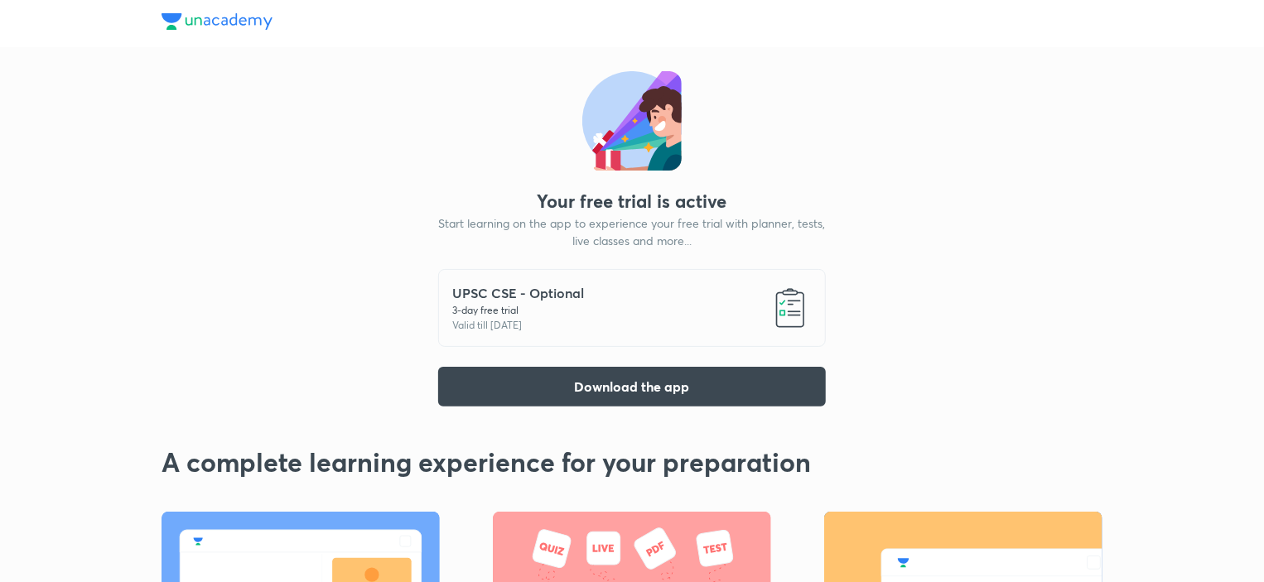
click at [903, 248] on div "Your free trial is active Start learning on the app to experience your free tri…" at bounding box center [632, 424] width 941 height 849
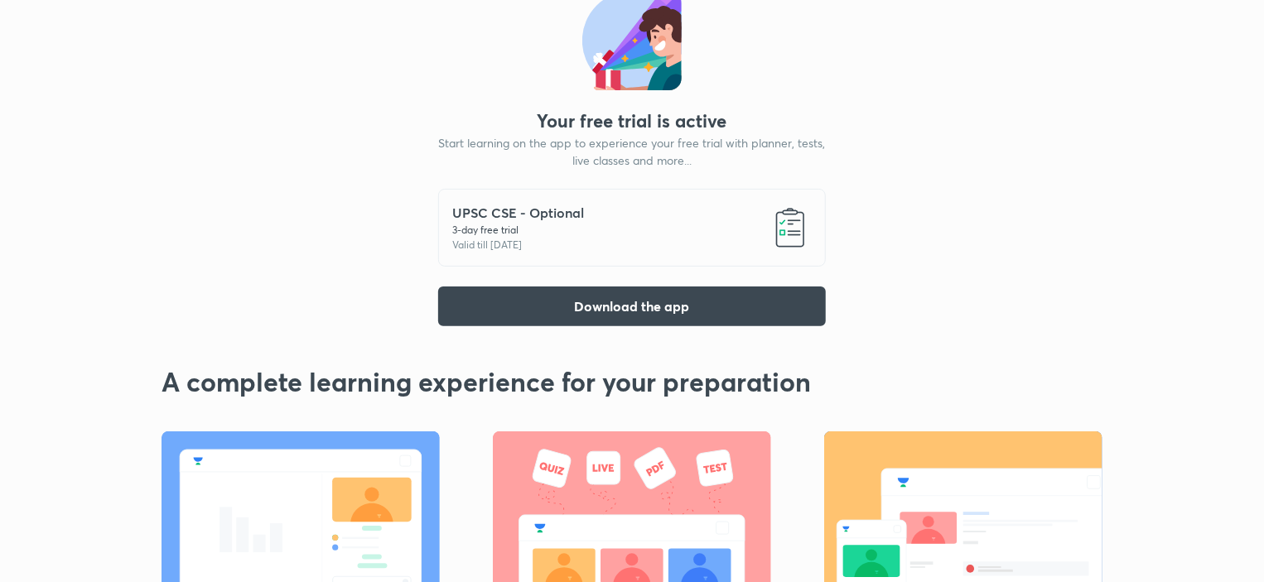
scroll to position [33, 0]
